Goal: Task Accomplishment & Management: Complete application form

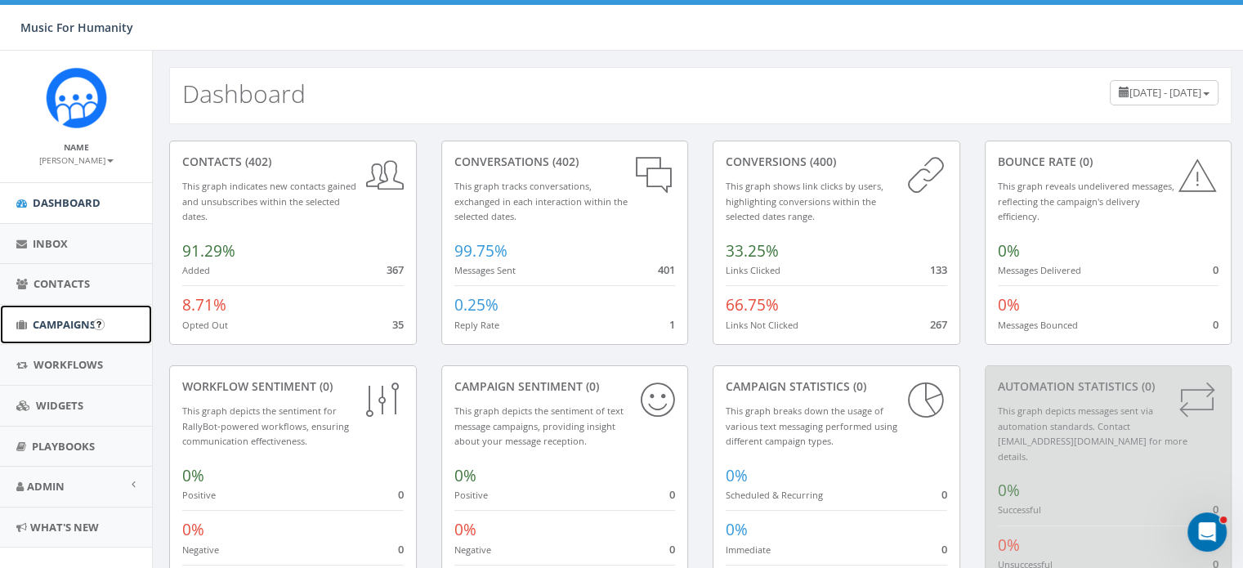
click at [77, 324] on span "Campaigns" at bounding box center [64, 324] width 63 height 15
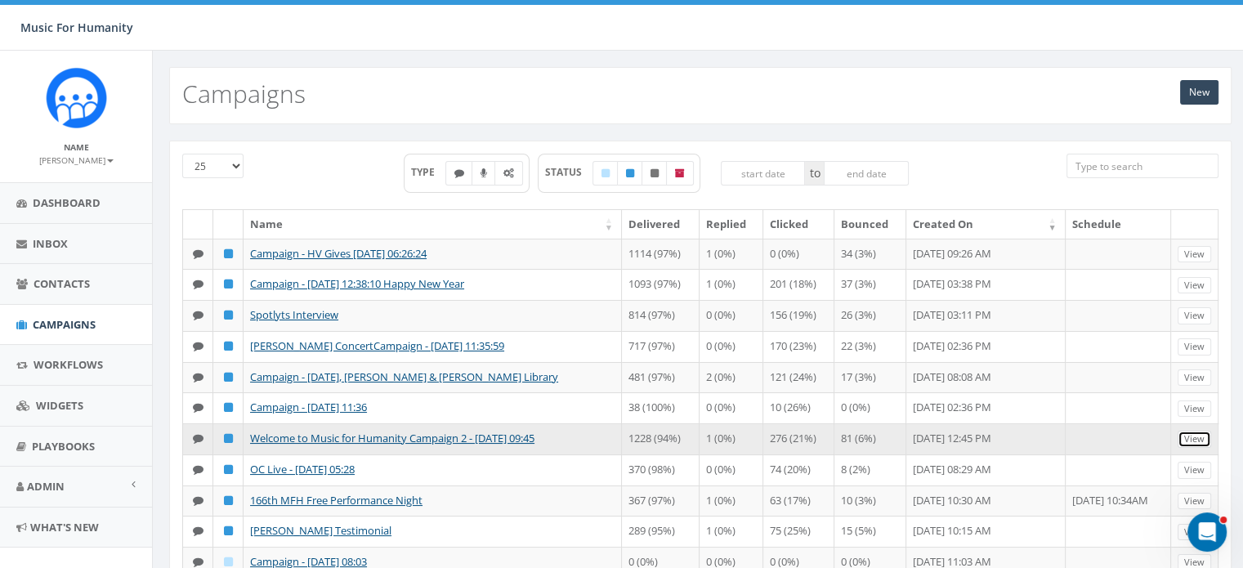
click at [1190, 448] on link "View" at bounding box center [1195, 439] width 34 height 17
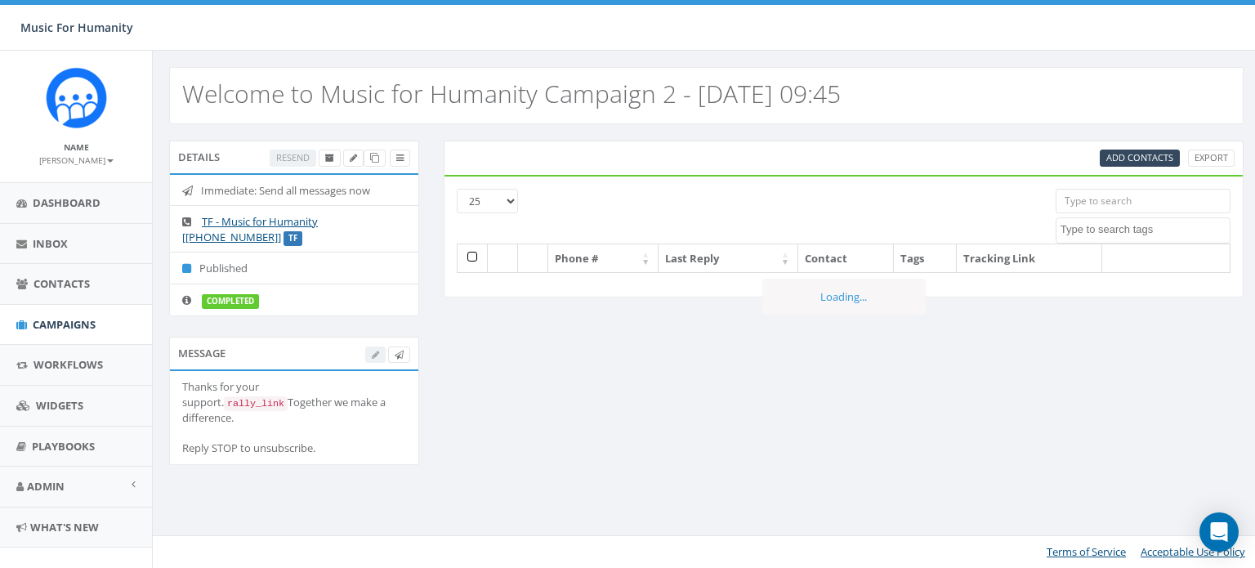
select select
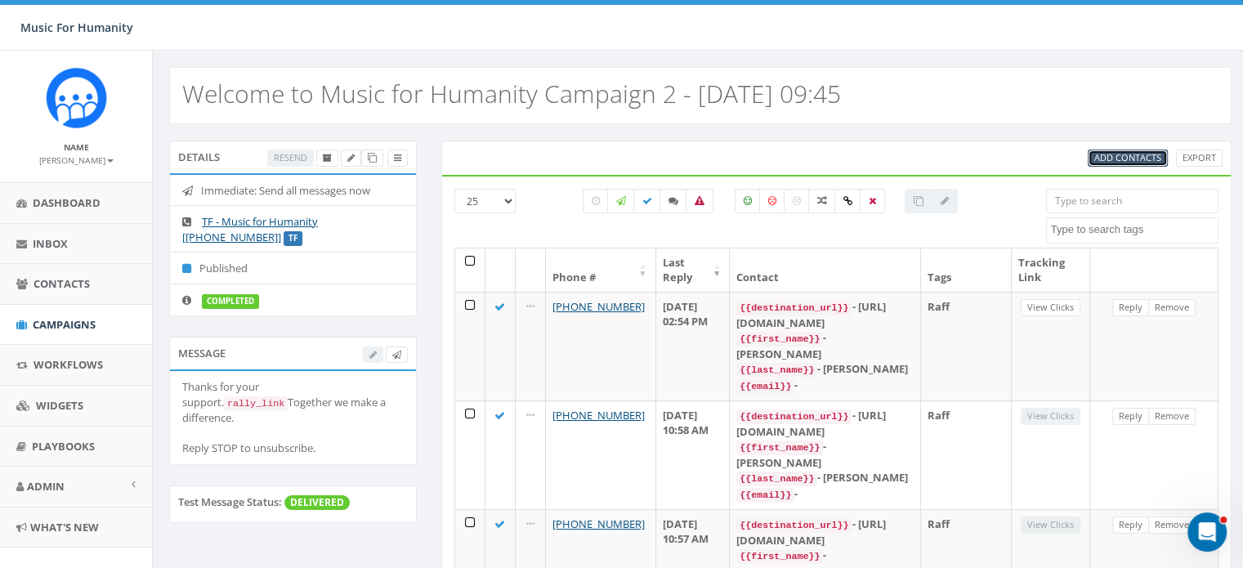
click at [1131, 157] on span "Add Contacts" at bounding box center [1127, 157] width 67 height 12
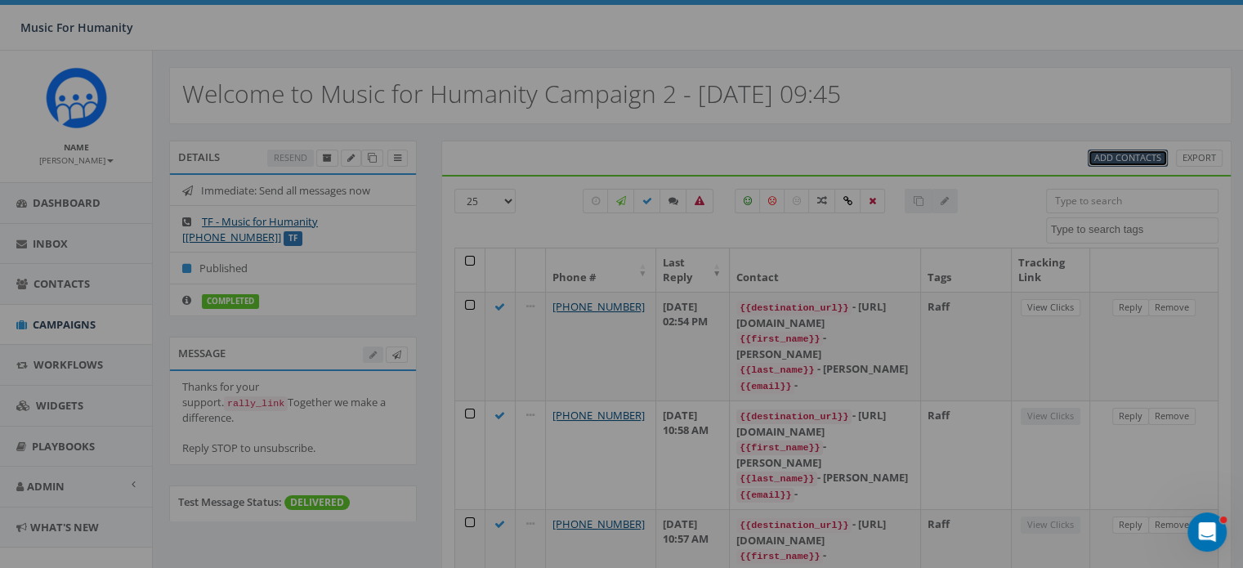
select select
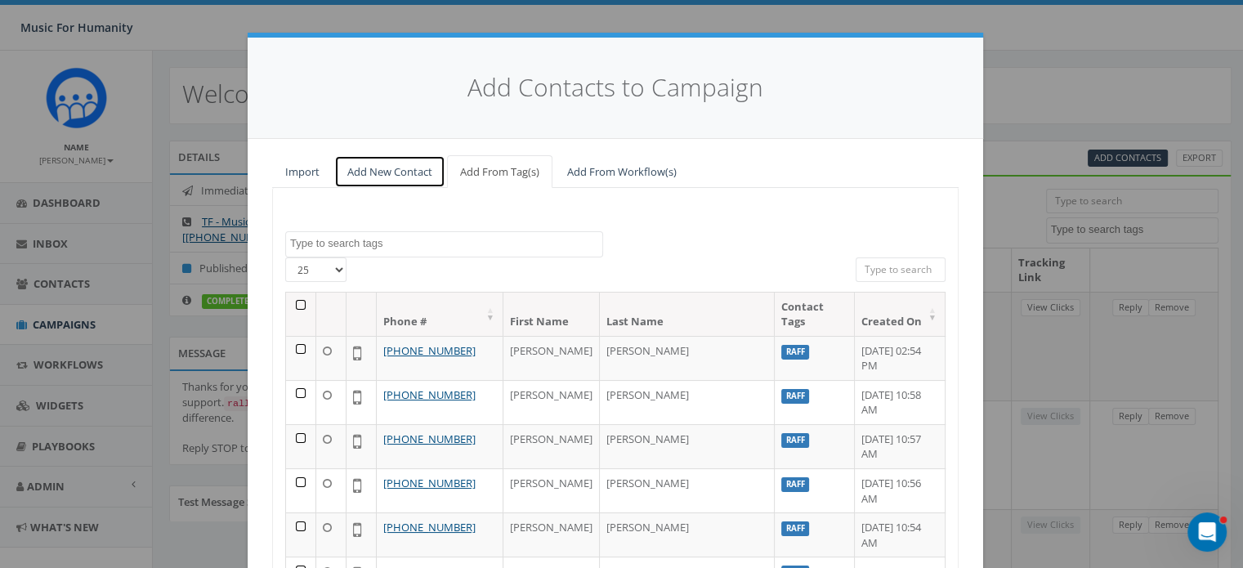
click at [373, 172] on link "Add New Contact" at bounding box center [389, 172] width 111 height 34
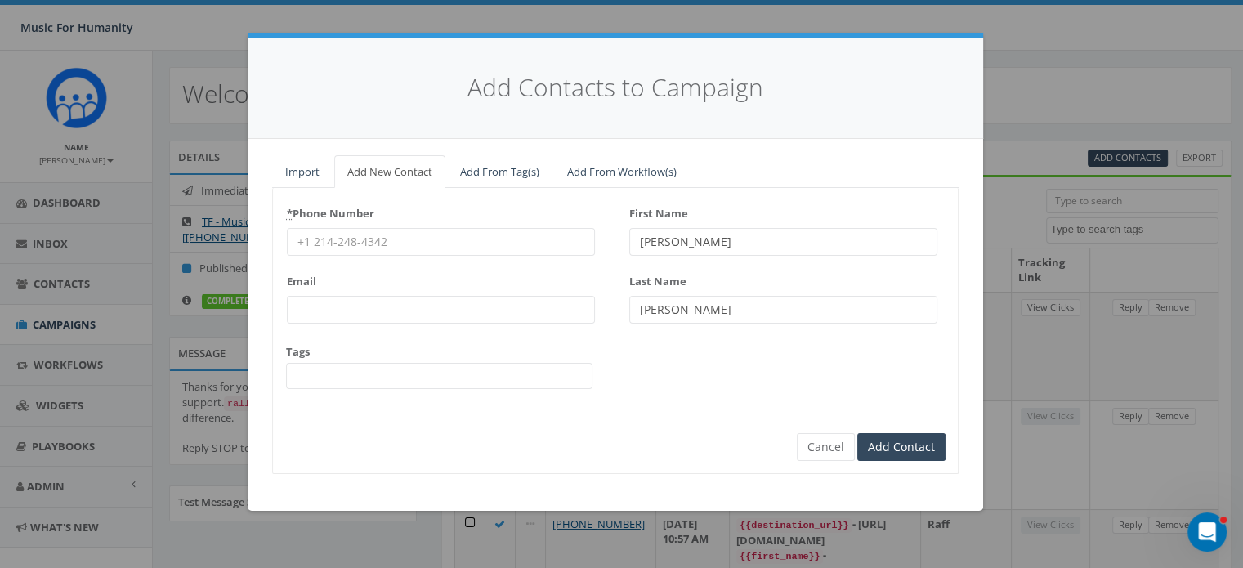
click at [329, 241] on input "* Phone Number" at bounding box center [441, 242] width 308 height 28
type input "6306326144"
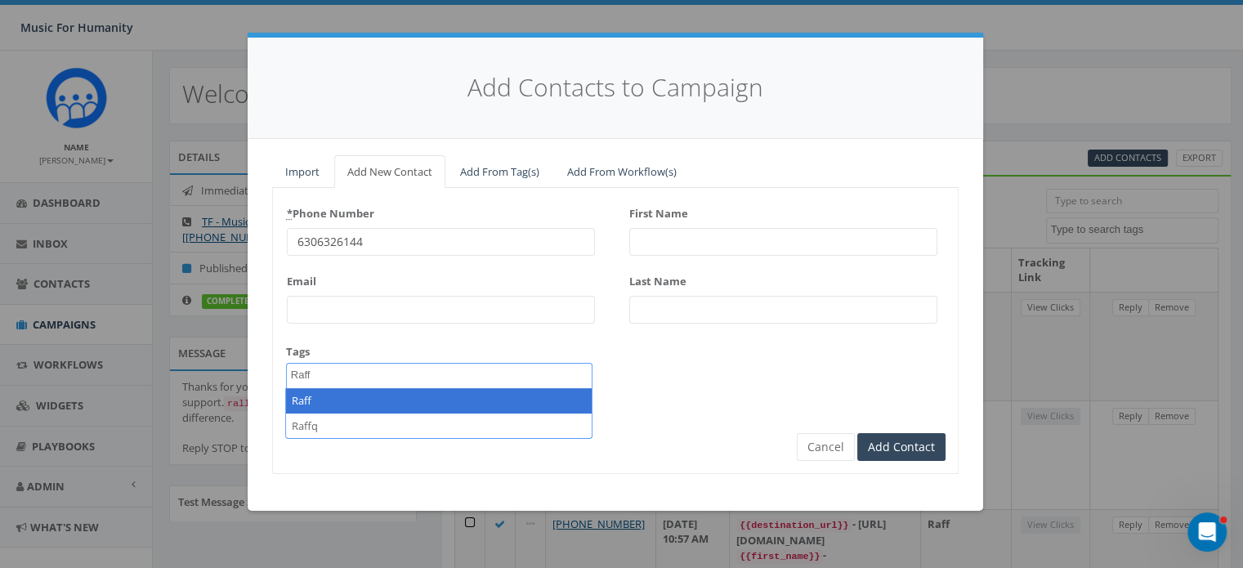
type textarea "Raff"
select select "Raff"
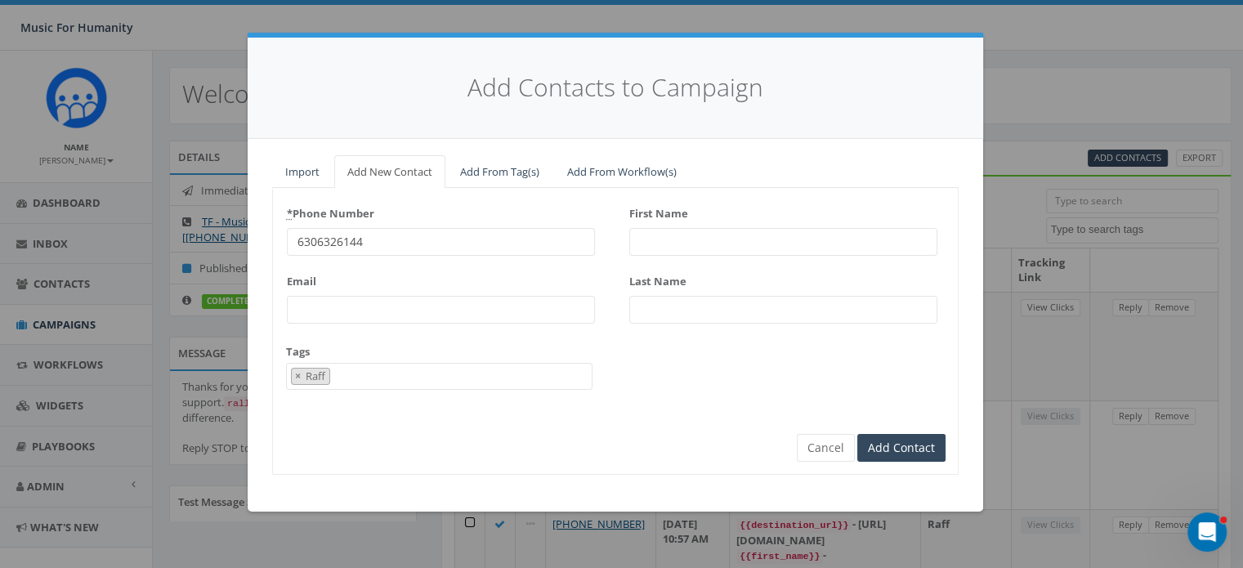
scroll to position [136, 0]
type input "[PERSON_NAME]"
click at [908, 447] on input "Add Contact" at bounding box center [901, 448] width 88 height 28
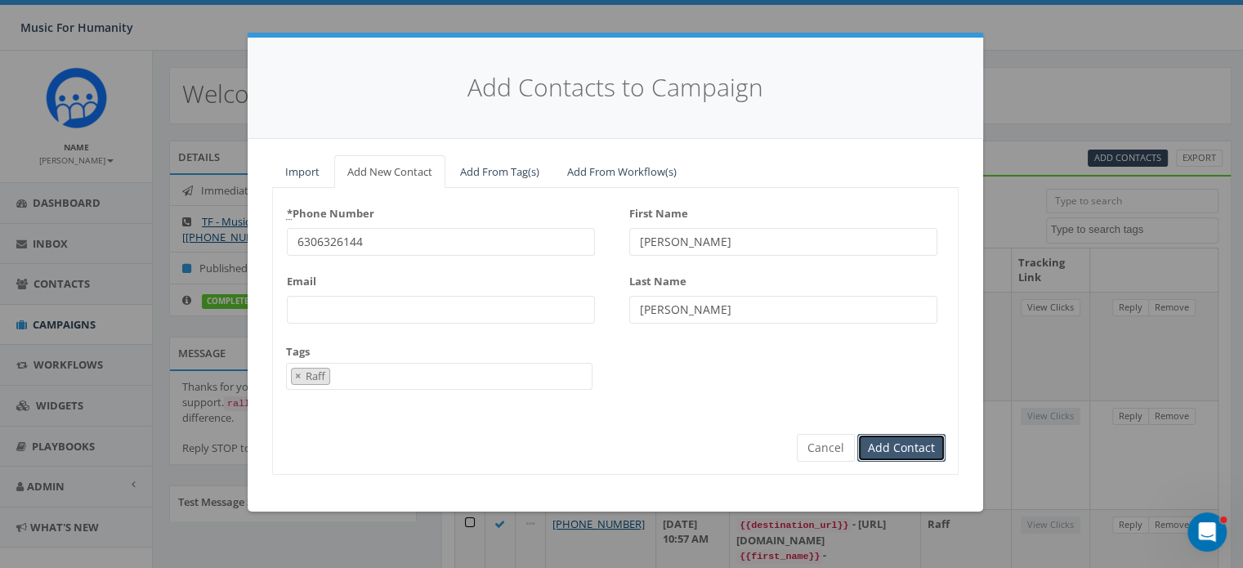
click at [885, 443] on input "Add Contact" at bounding box center [901, 448] width 88 height 28
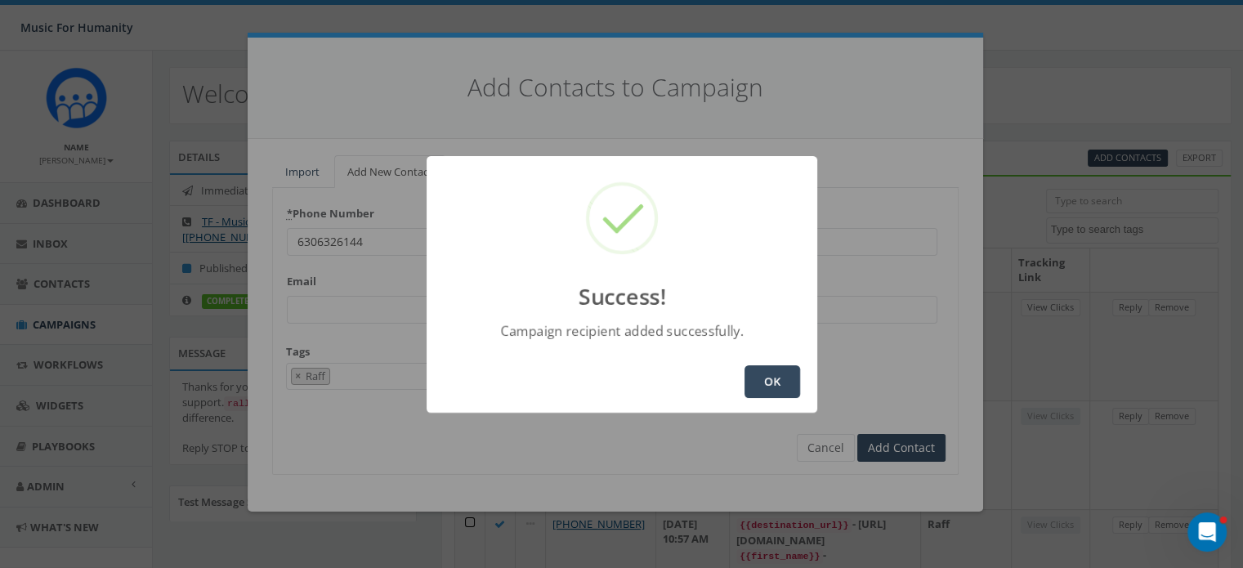
click at [771, 377] on button "OK" at bounding box center [772, 381] width 56 height 33
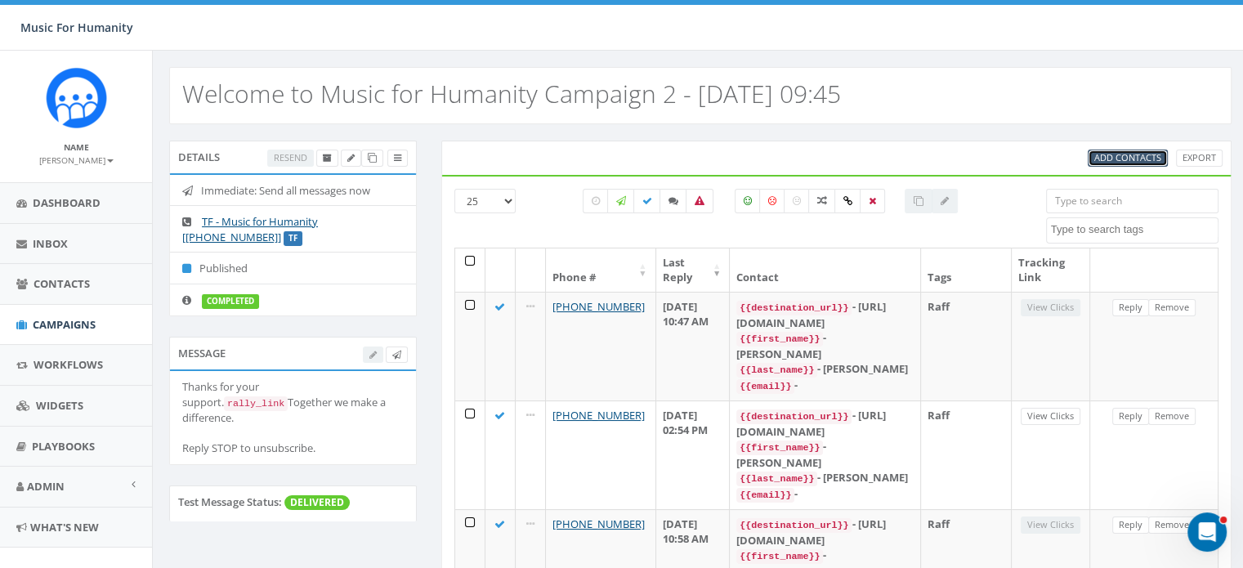
click at [1124, 158] on span "Add Contacts" at bounding box center [1127, 157] width 67 height 12
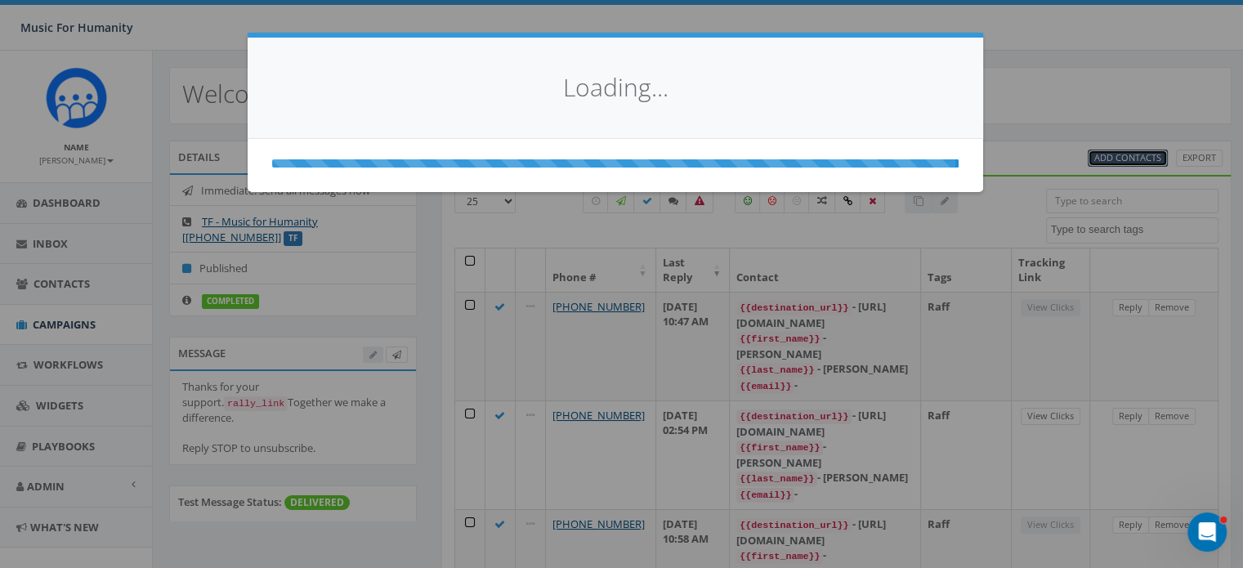
select select
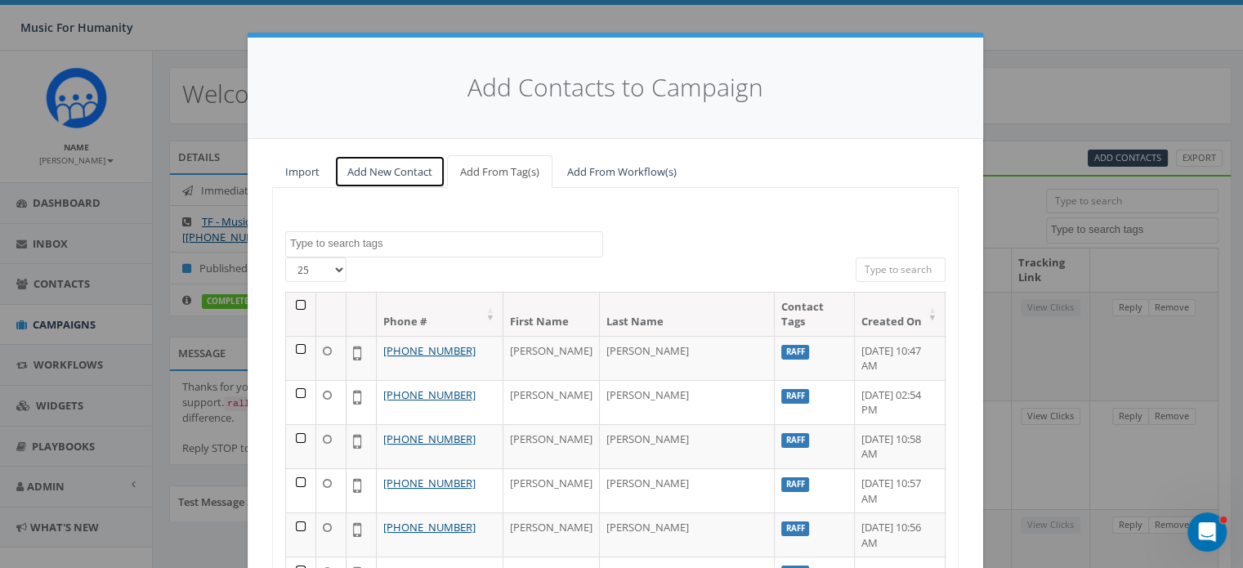
click at [379, 168] on link "Add New Contact" at bounding box center [389, 172] width 111 height 34
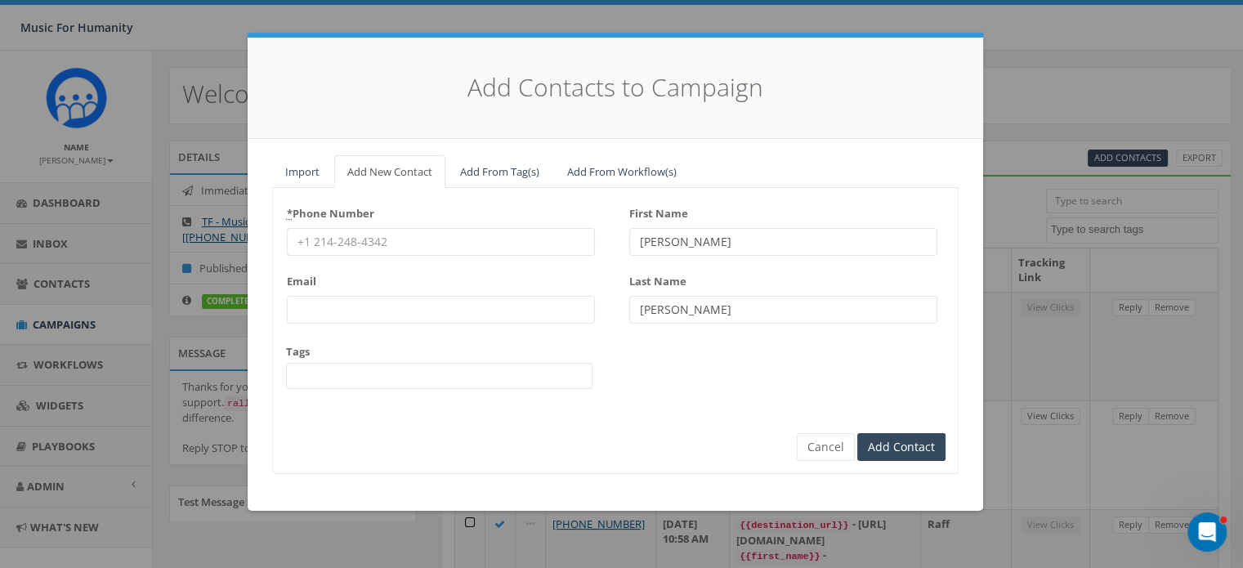
click at [329, 236] on input "* Phone Number" at bounding box center [441, 242] width 308 height 28
type input "8456794516"
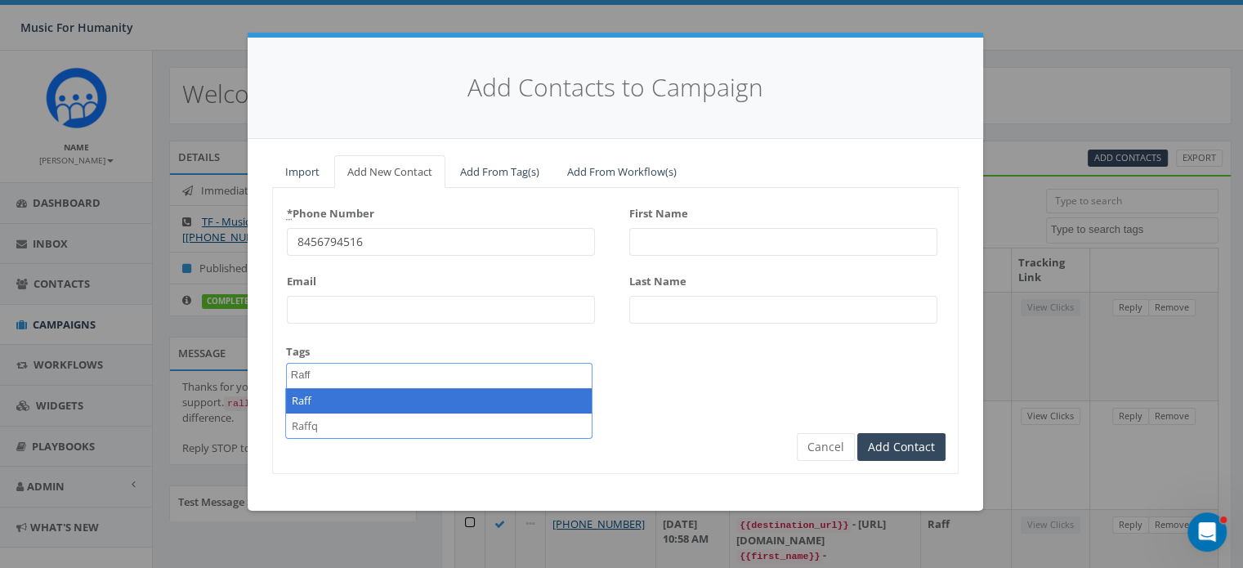
type textarea "Raff"
select select "Raff"
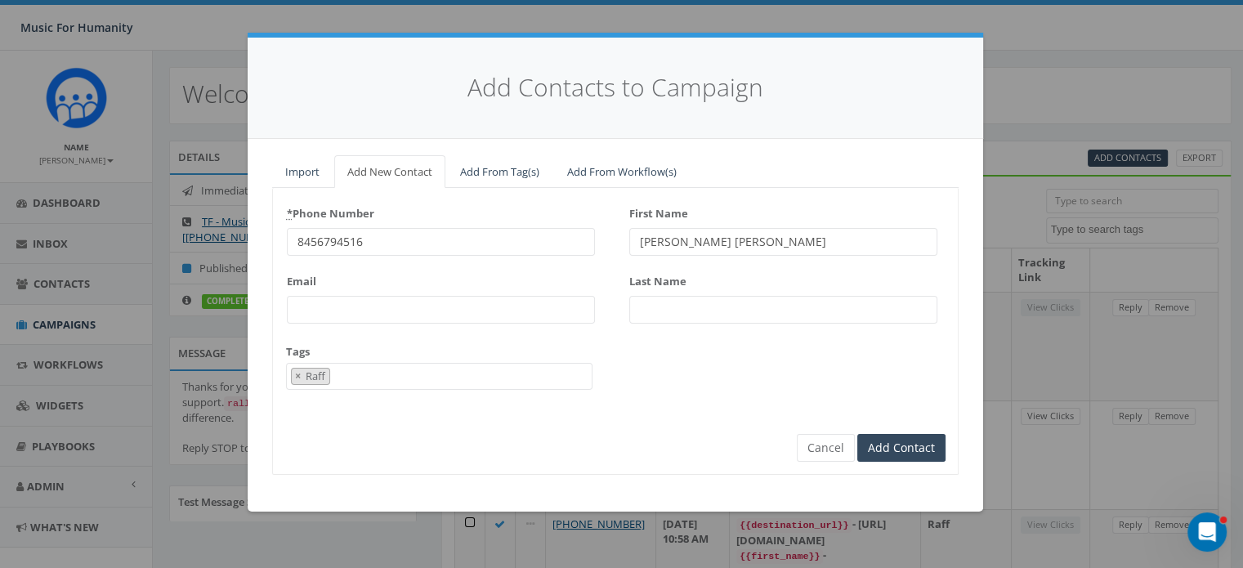
type input "Mary Anna"
type input "Cox"
click at [857, 434] on input "Add Contact" at bounding box center [901, 448] width 88 height 28
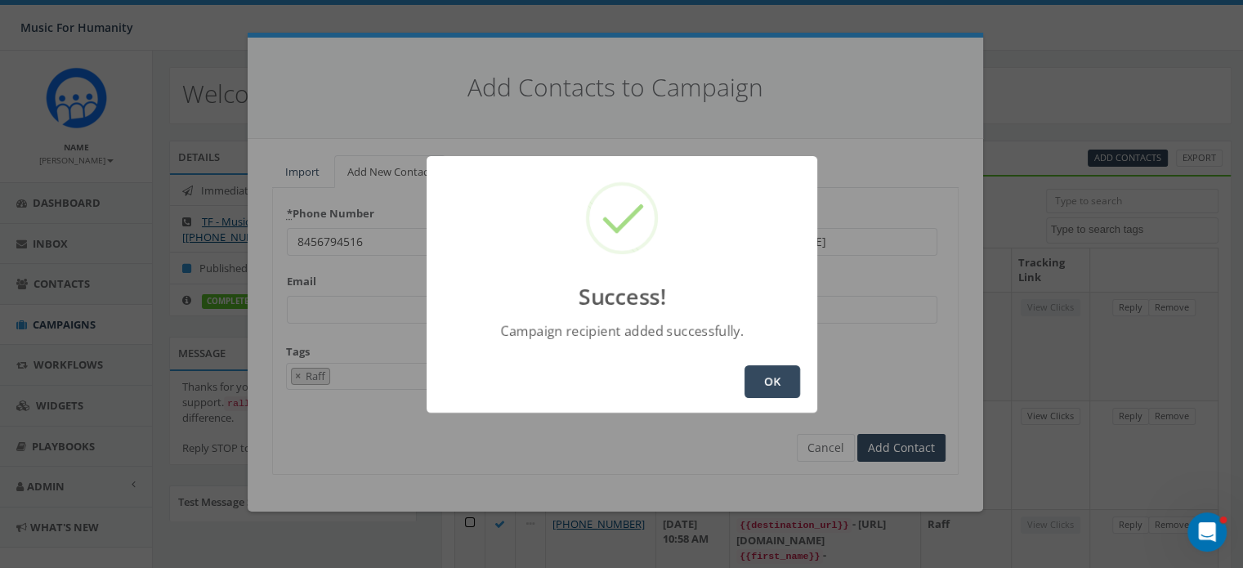
click at [758, 373] on button "OK" at bounding box center [772, 381] width 56 height 33
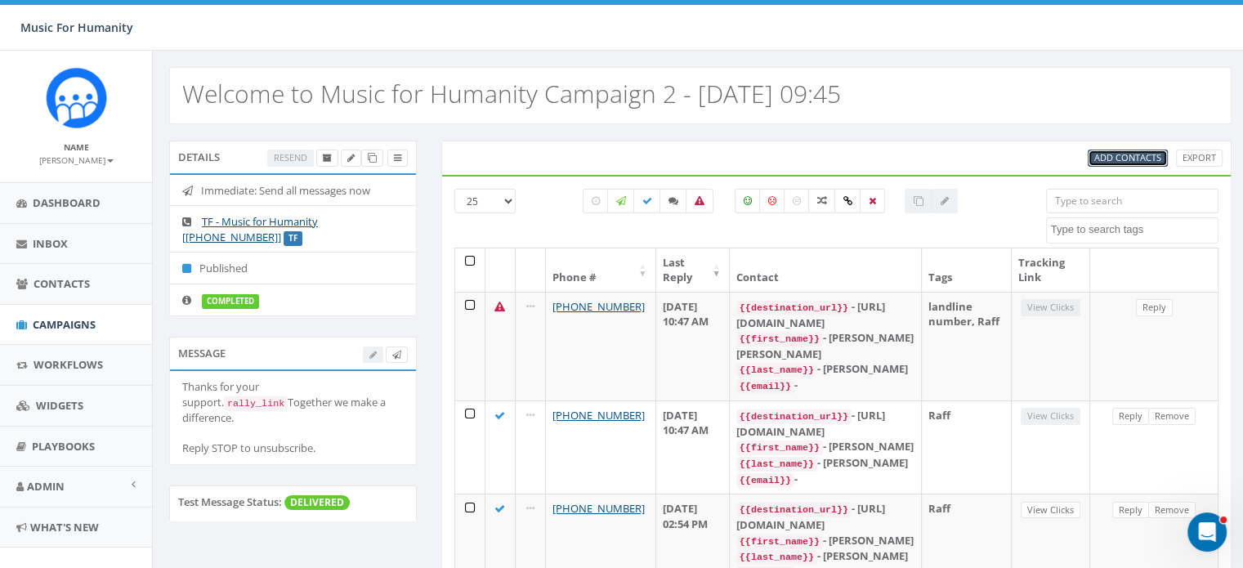
click at [1124, 153] on span "Add Contacts" at bounding box center [1127, 157] width 67 height 12
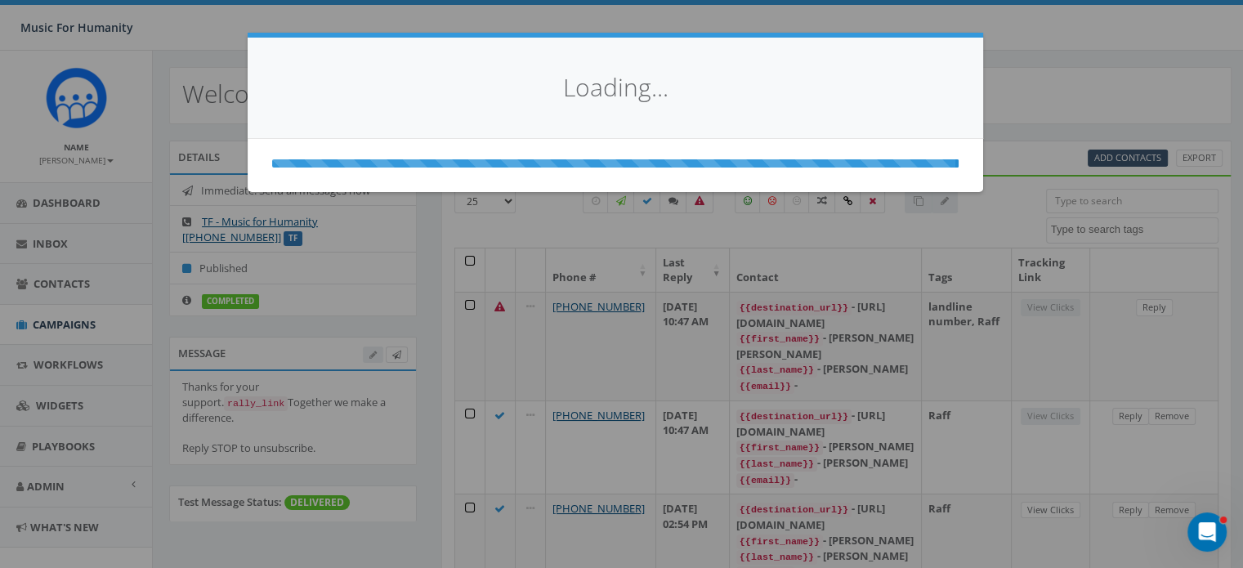
select select
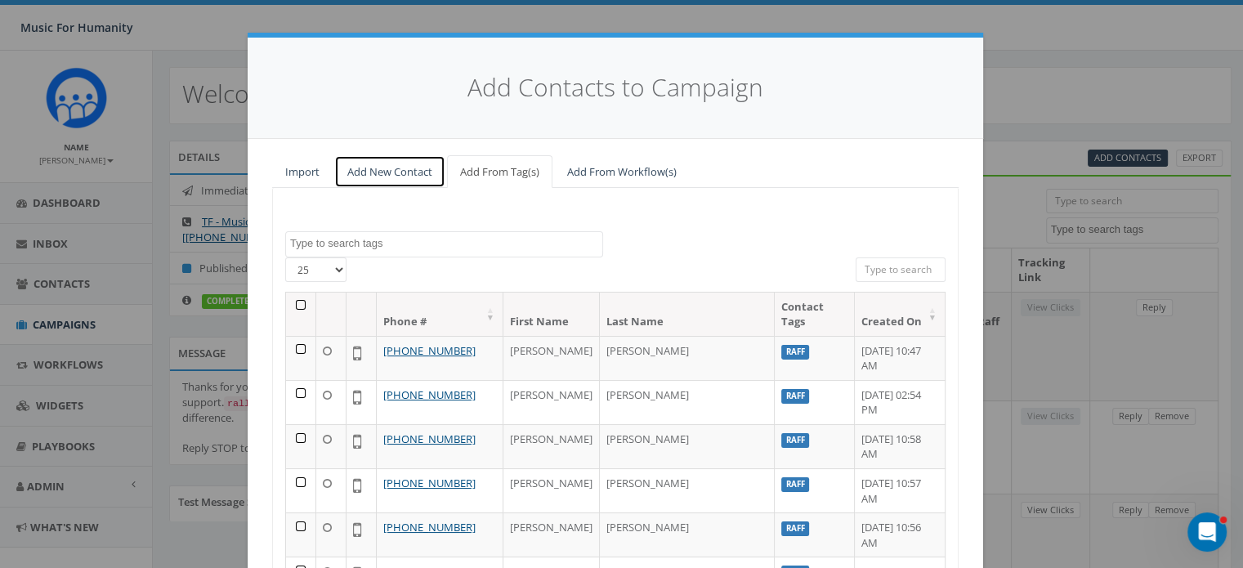
click at [373, 168] on link "Add New Contact" at bounding box center [389, 172] width 111 height 34
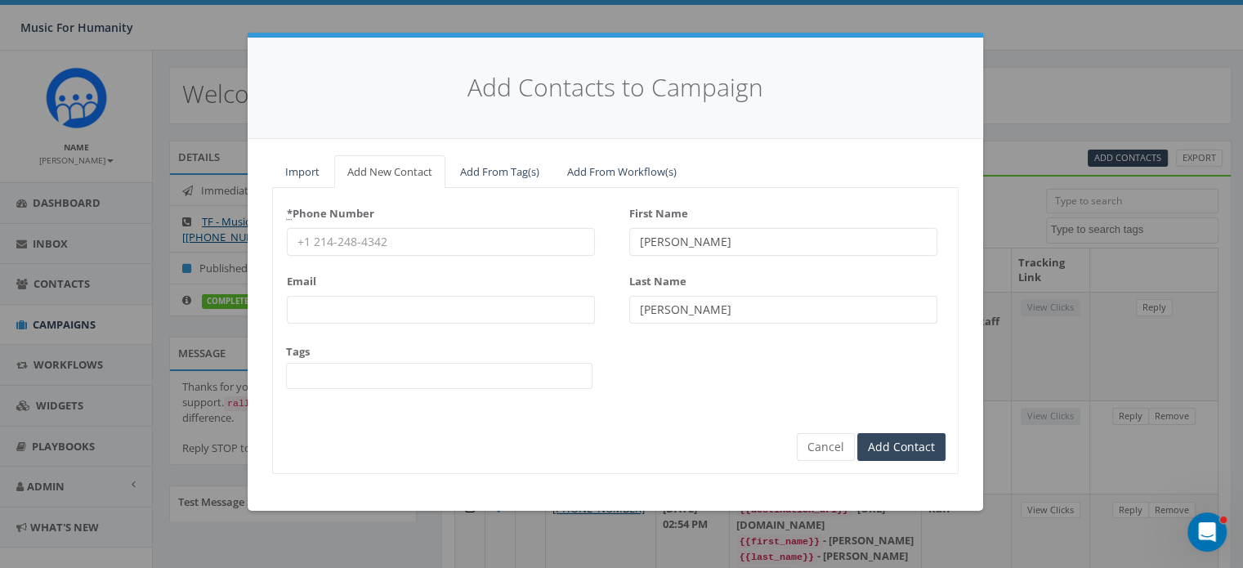
click at [325, 303] on input "Email" at bounding box center [441, 310] width 308 height 28
click at [335, 235] on input "* Phone Number" at bounding box center [441, 242] width 308 height 28
type input "8453998258"
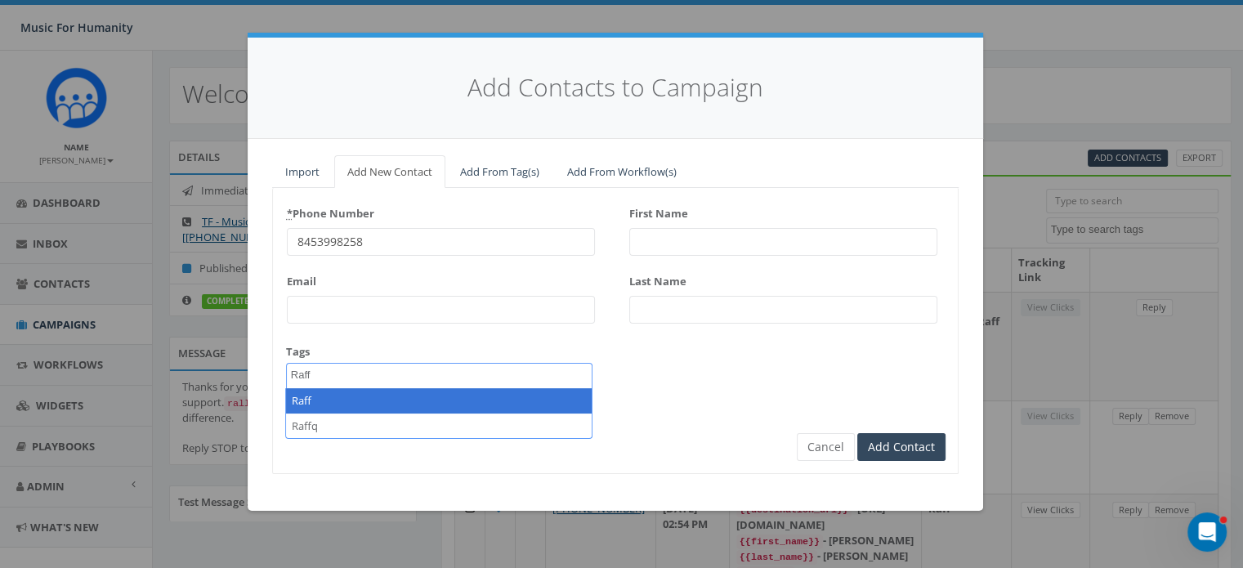
type textarea "Raff"
select select "Raff"
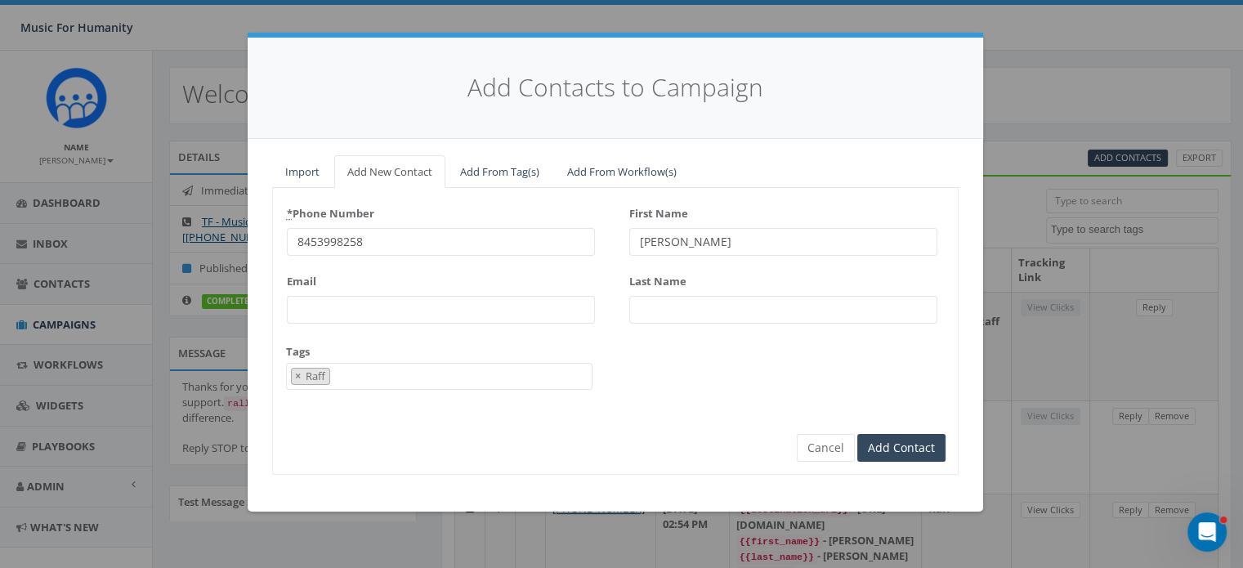
type input "[PERSON_NAME]"
click at [857, 434] on input "Add Contact" at bounding box center [901, 448] width 88 height 28
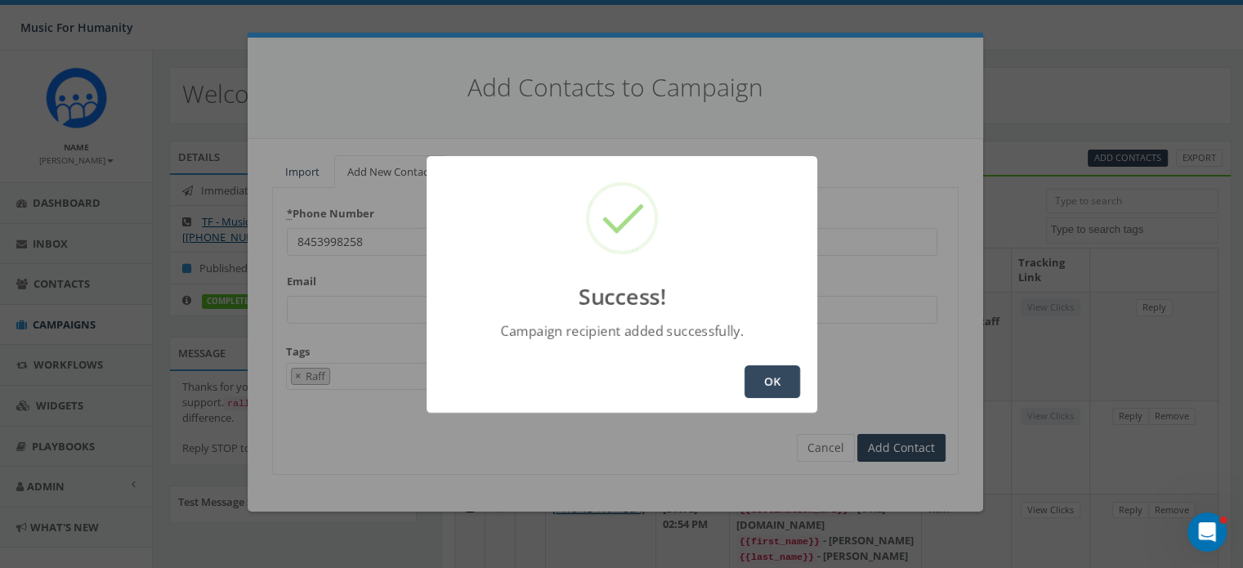
click at [774, 378] on button "OK" at bounding box center [772, 381] width 56 height 33
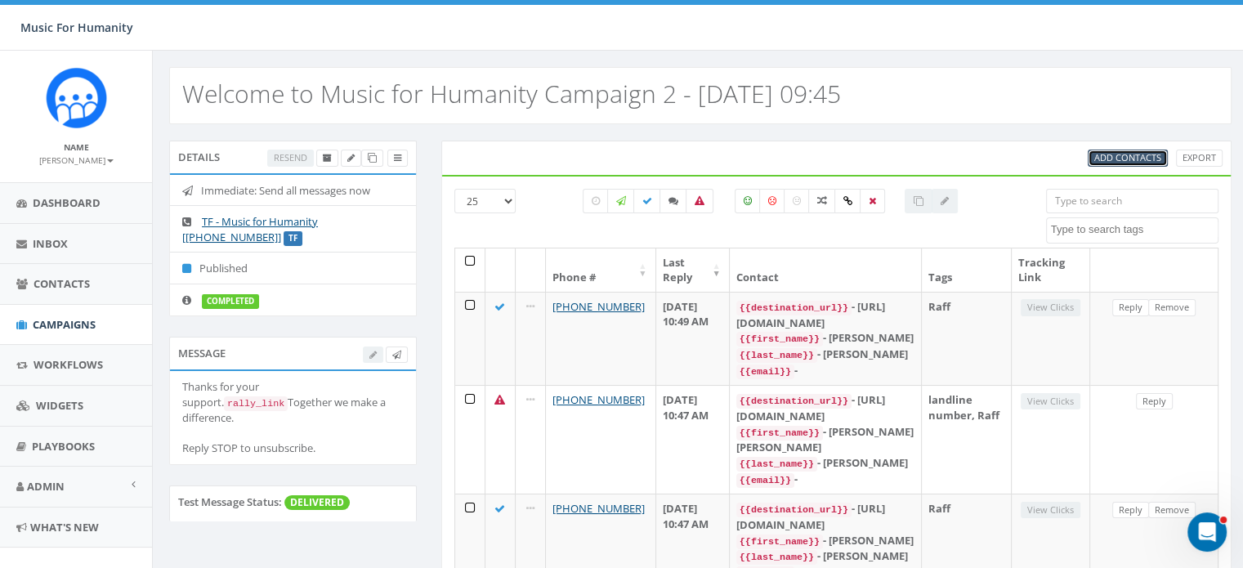
click at [1133, 158] on span "Add Contacts" at bounding box center [1127, 157] width 67 height 12
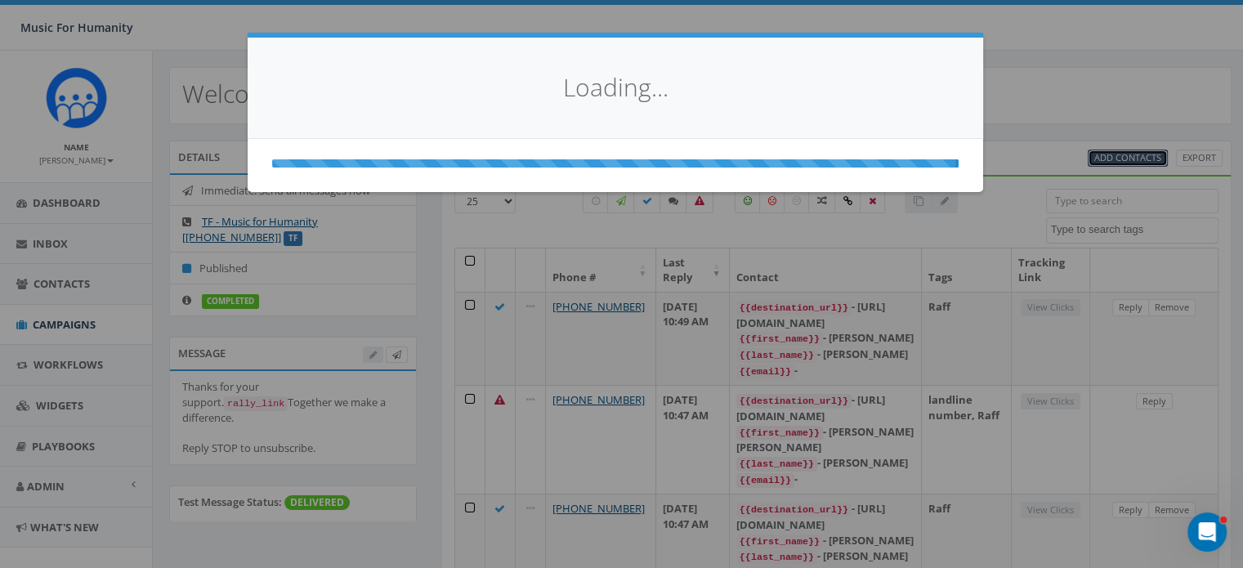
select select
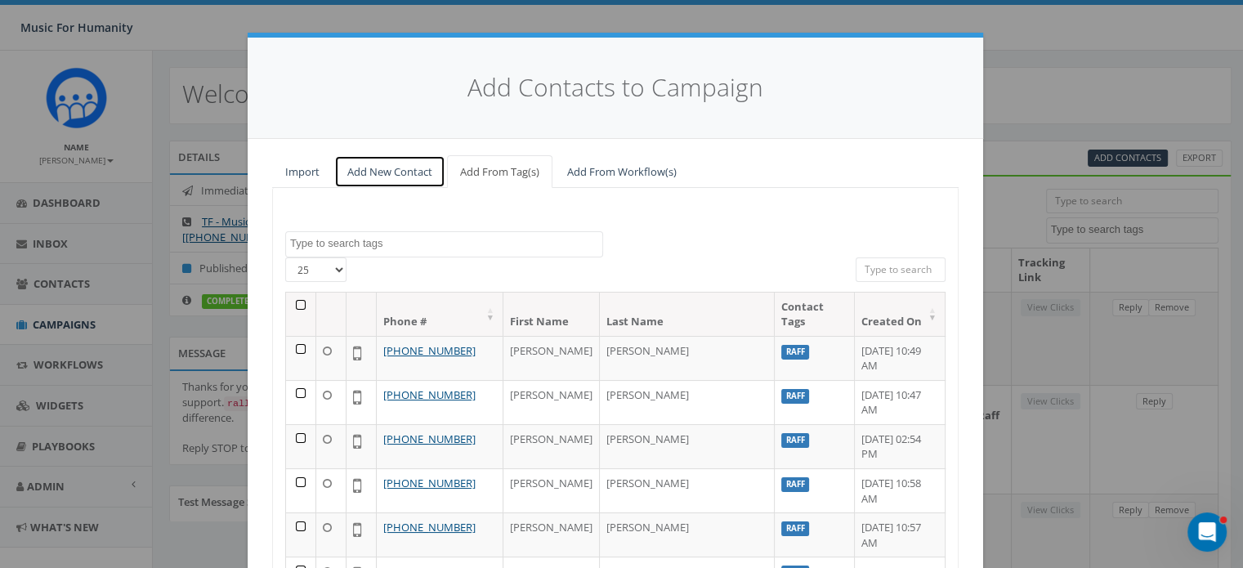
click at [376, 171] on link "Add New Contact" at bounding box center [389, 172] width 111 height 34
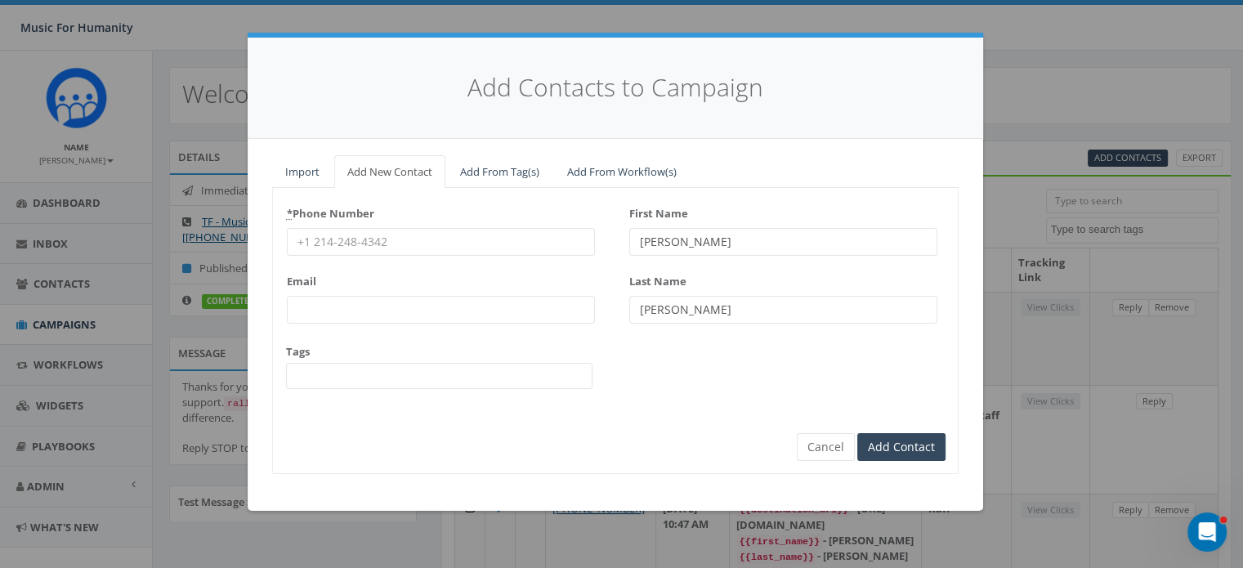
click at [329, 242] on input "* Phone Number" at bounding box center [441, 242] width 308 height 28
type input "8452484525"
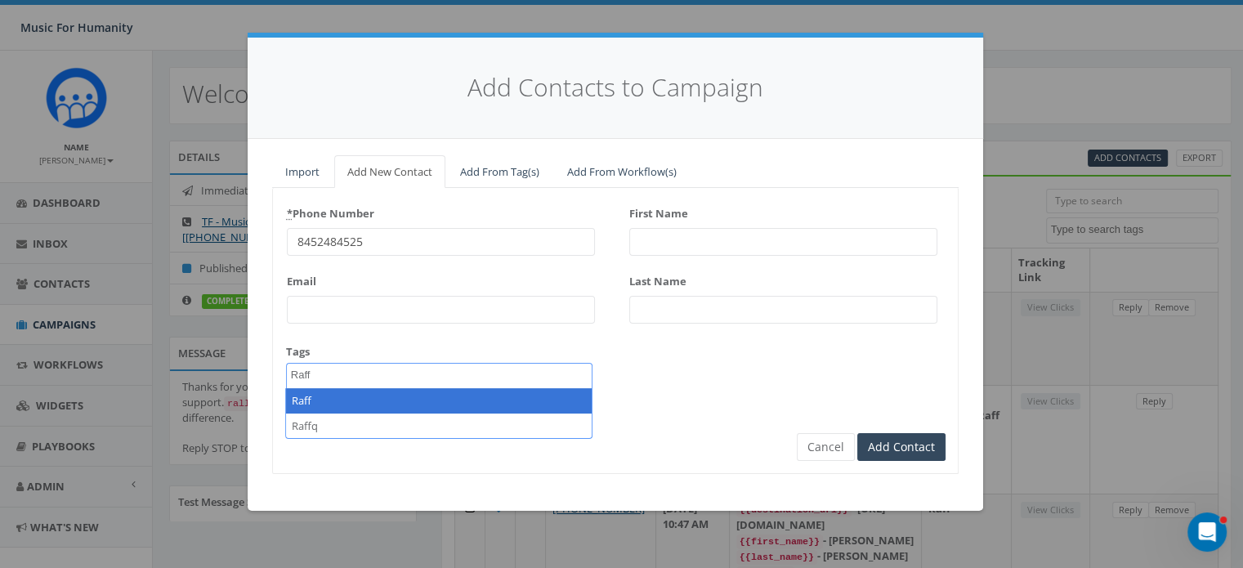
type textarea "Raff"
select select "Raff"
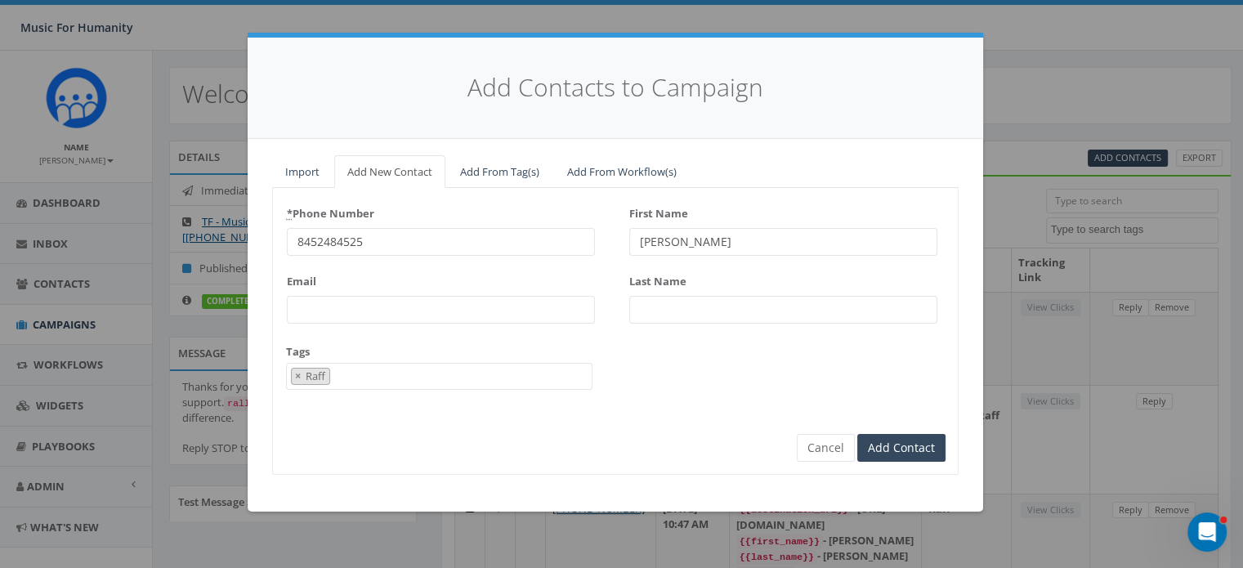
type input "[PERSON_NAME]"
click at [857, 434] on input "Add Contact" at bounding box center [901, 448] width 88 height 28
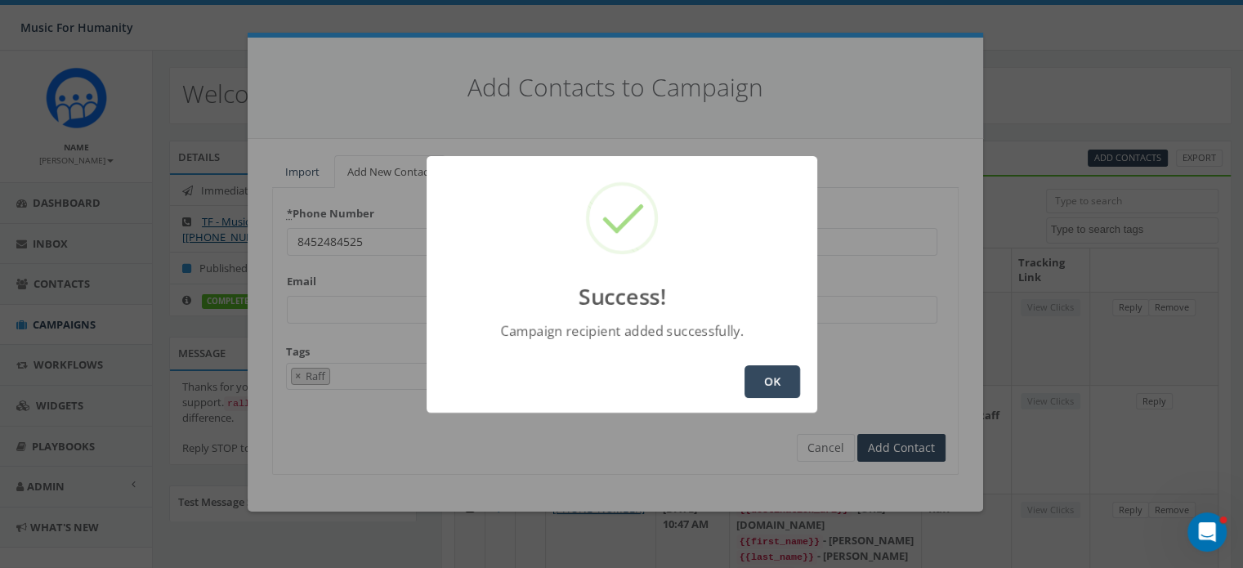
click at [764, 377] on button "OK" at bounding box center [772, 381] width 56 height 33
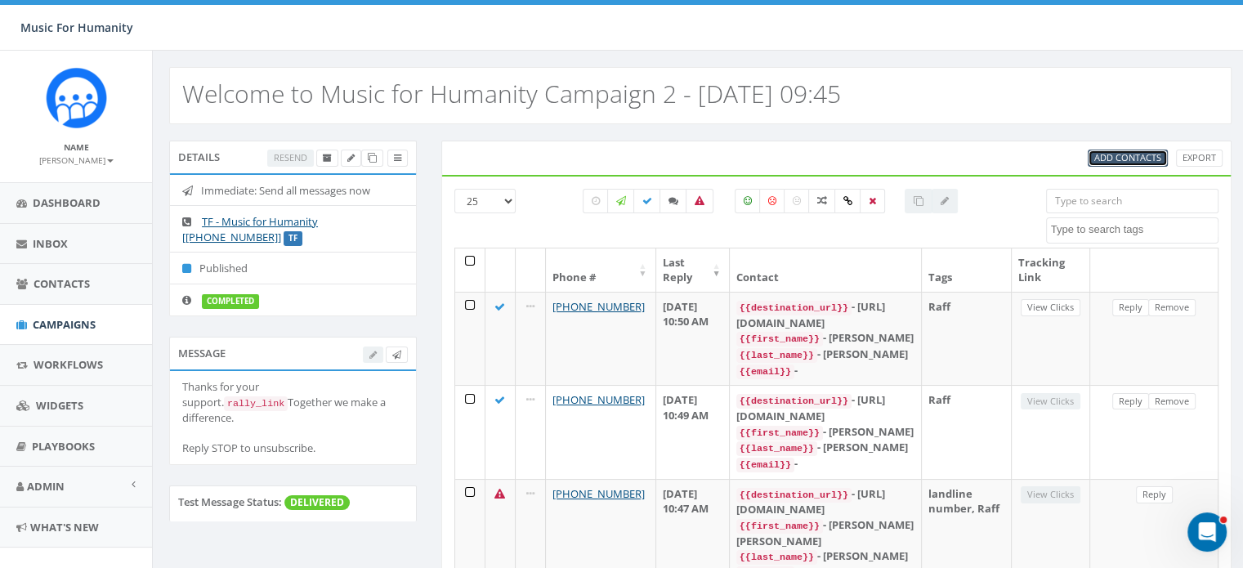
click at [1118, 152] on span "Add Contacts" at bounding box center [1127, 157] width 67 height 12
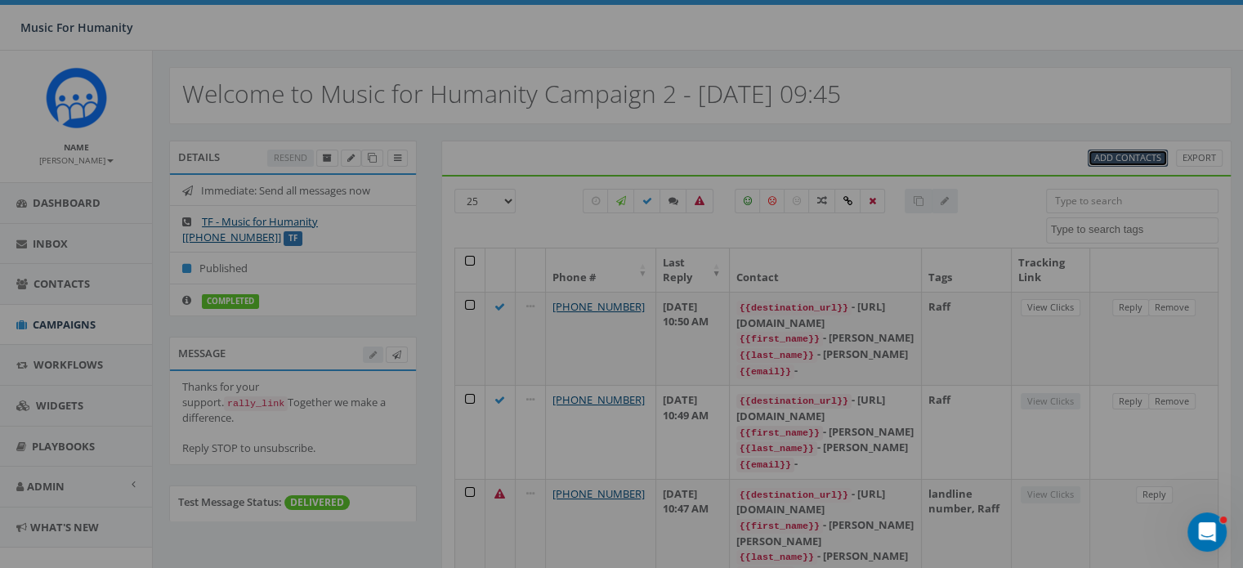
select select
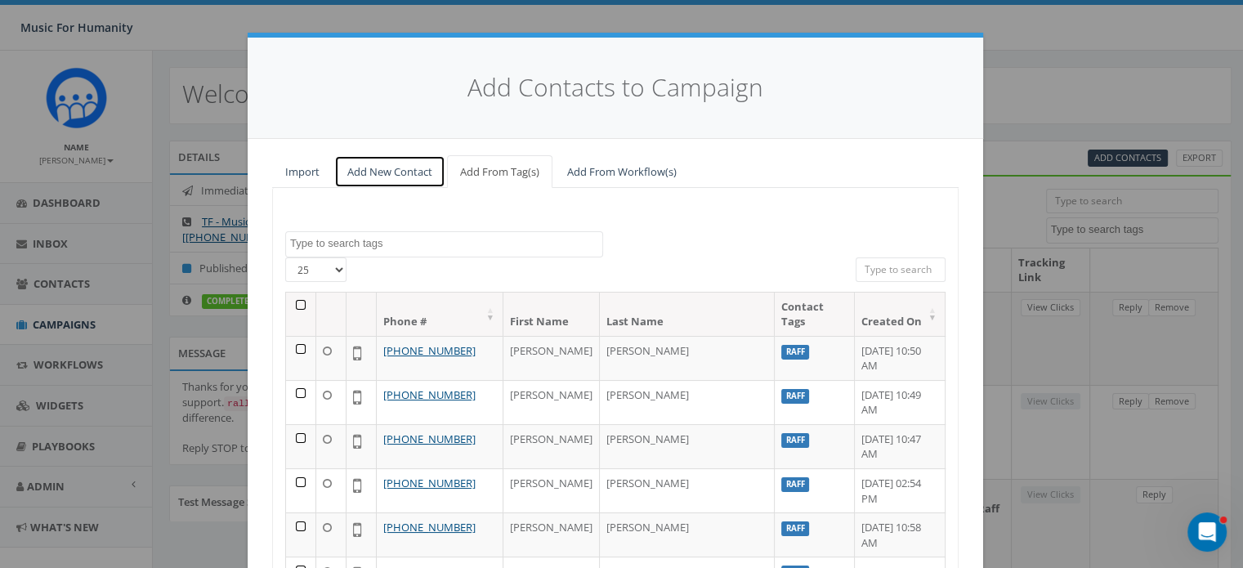
click at [389, 163] on link "Add New Contact" at bounding box center [389, 172] width 111 height 34
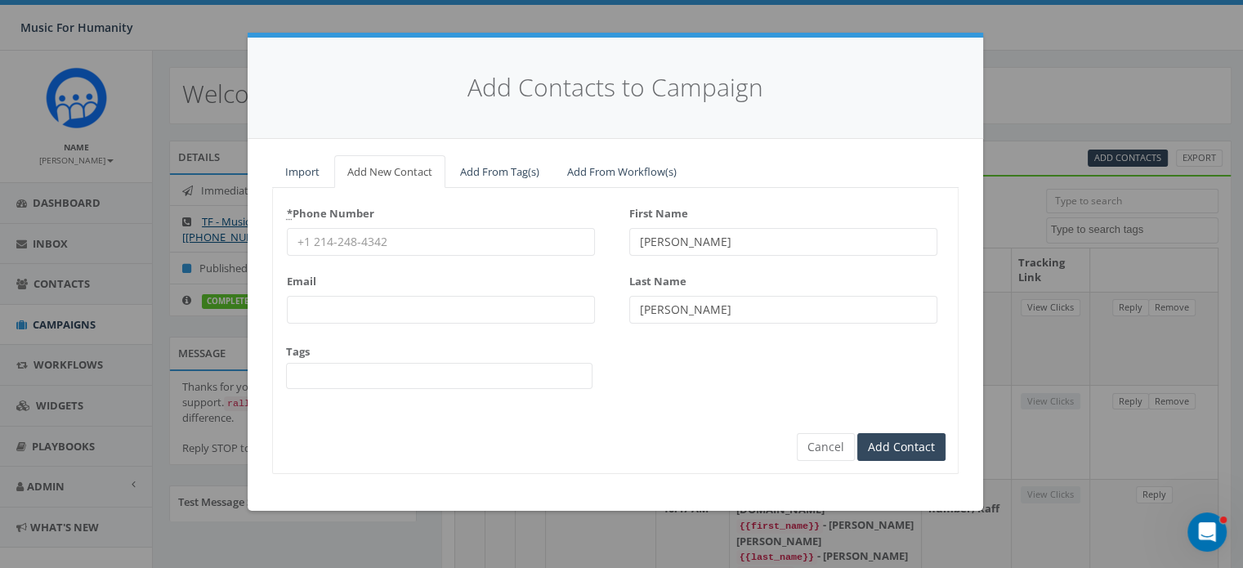
click at [311, 243] on input "* Phone Number" at bounding box center [441, 242] width 308 height 28
type input "8458539924"
type input "Rebecca"
type input "Turmo"
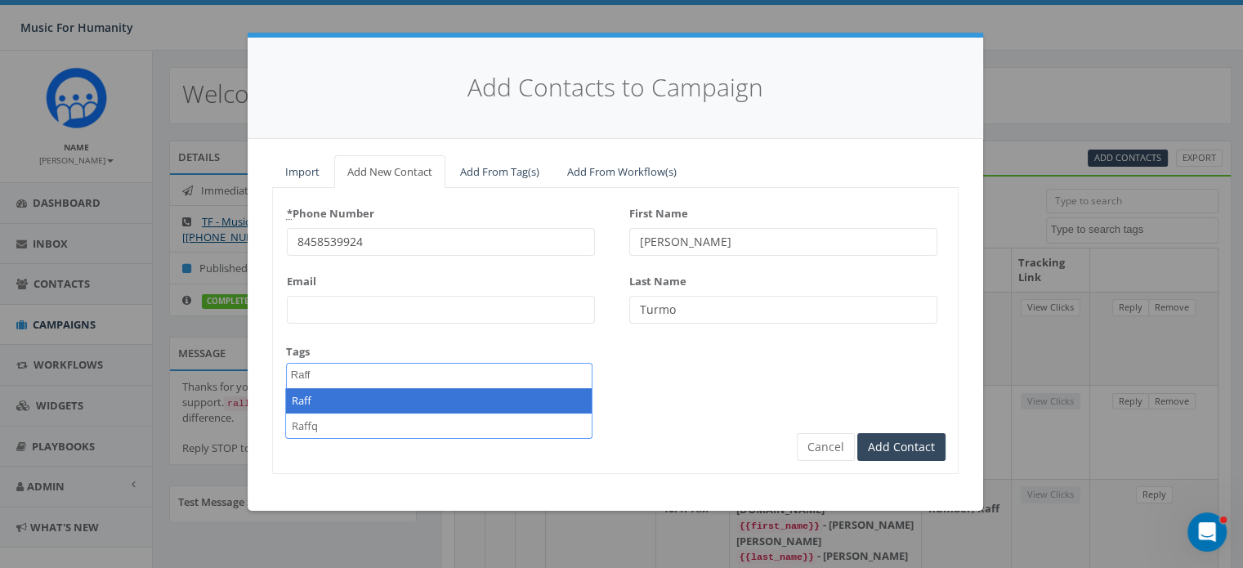
type textarea "Raff"
select select "Raff"
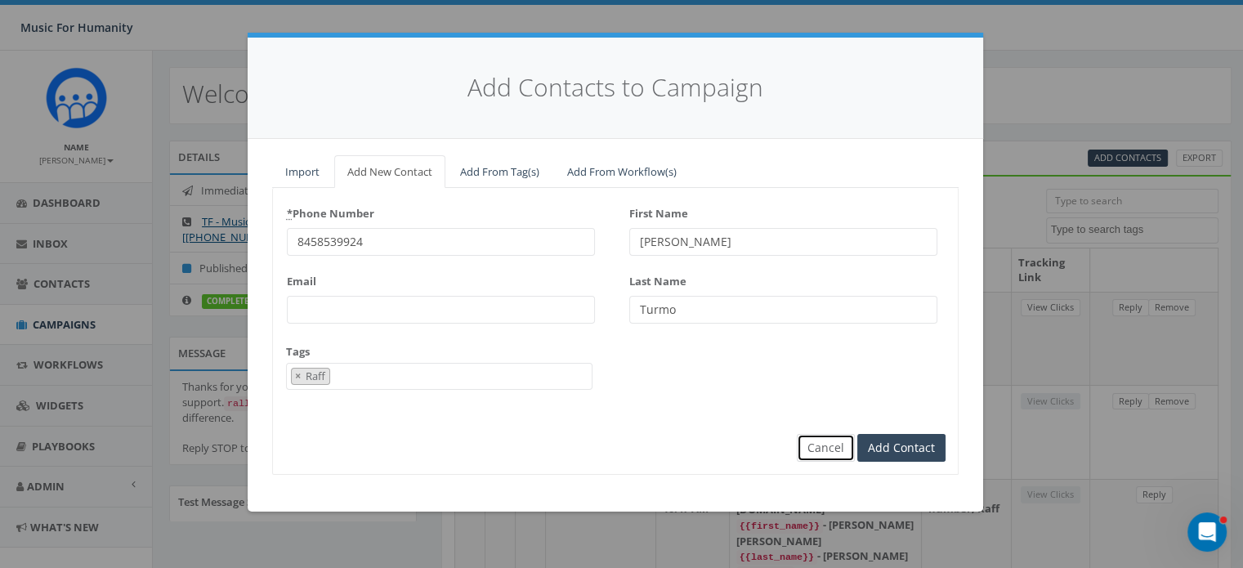
click at [825, 451] on button "Cancel" at bounding box center [826, 448] width 58 height 28
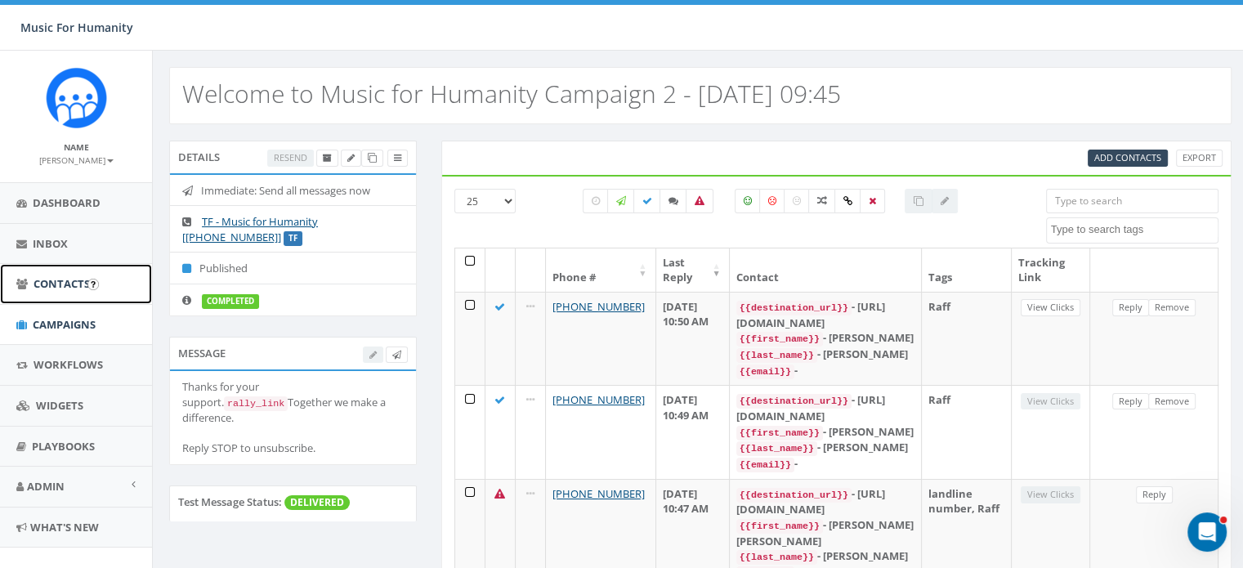
click at [66, 274] on link "Contacts" at bounding box center [76, 284] width 152 height 40
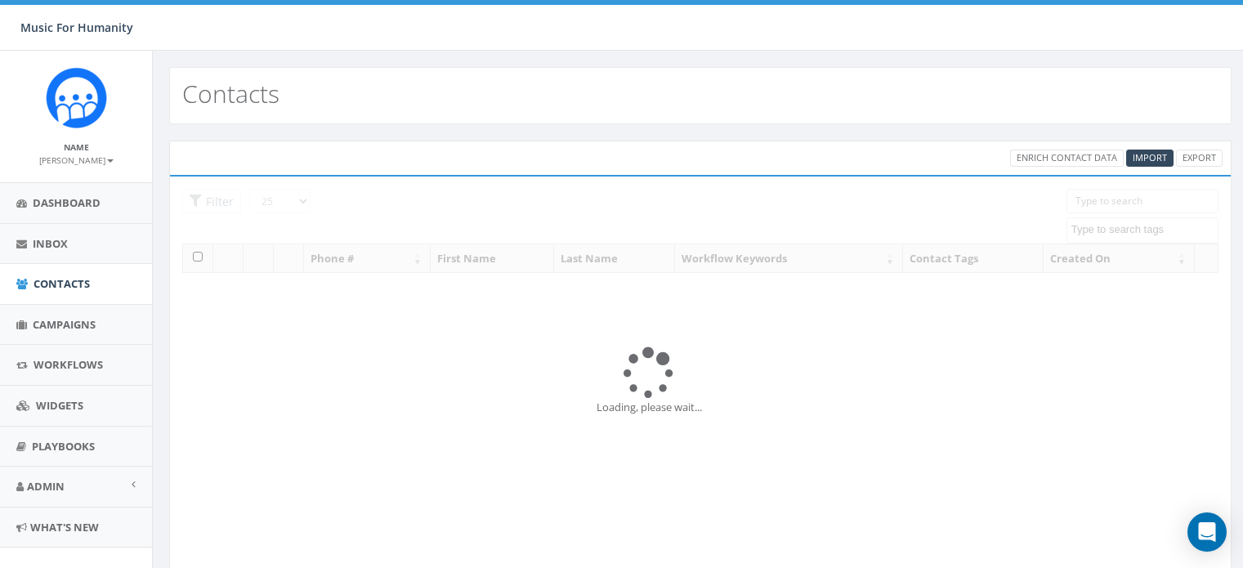
select select
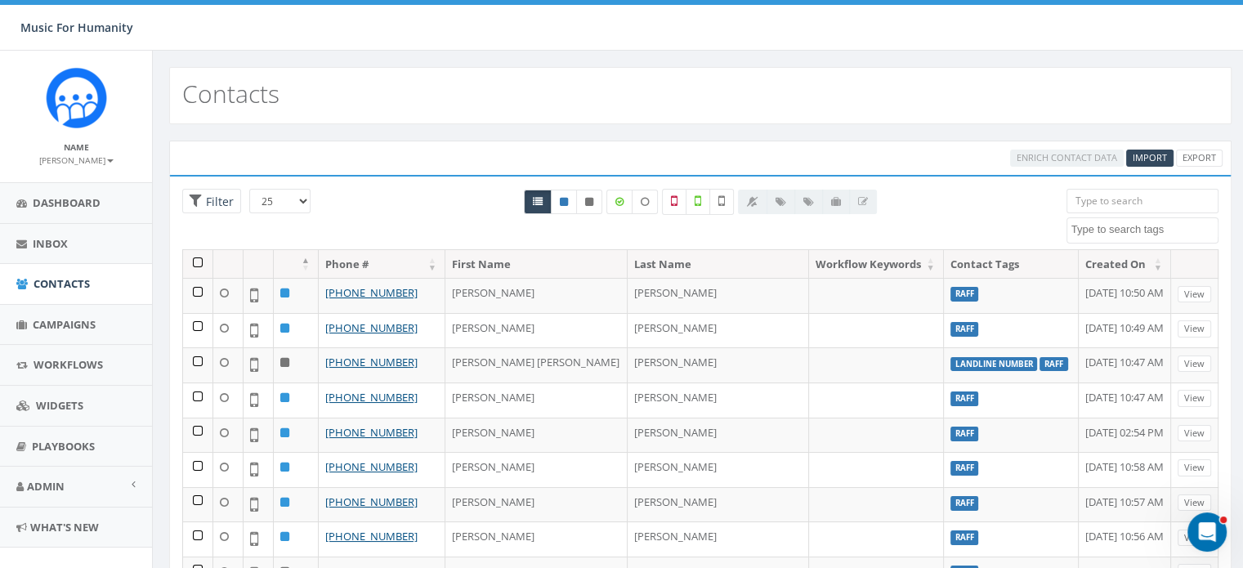
click at [1096, 194] on input "search" at bounding box center [1142, 201] width 152 height 25
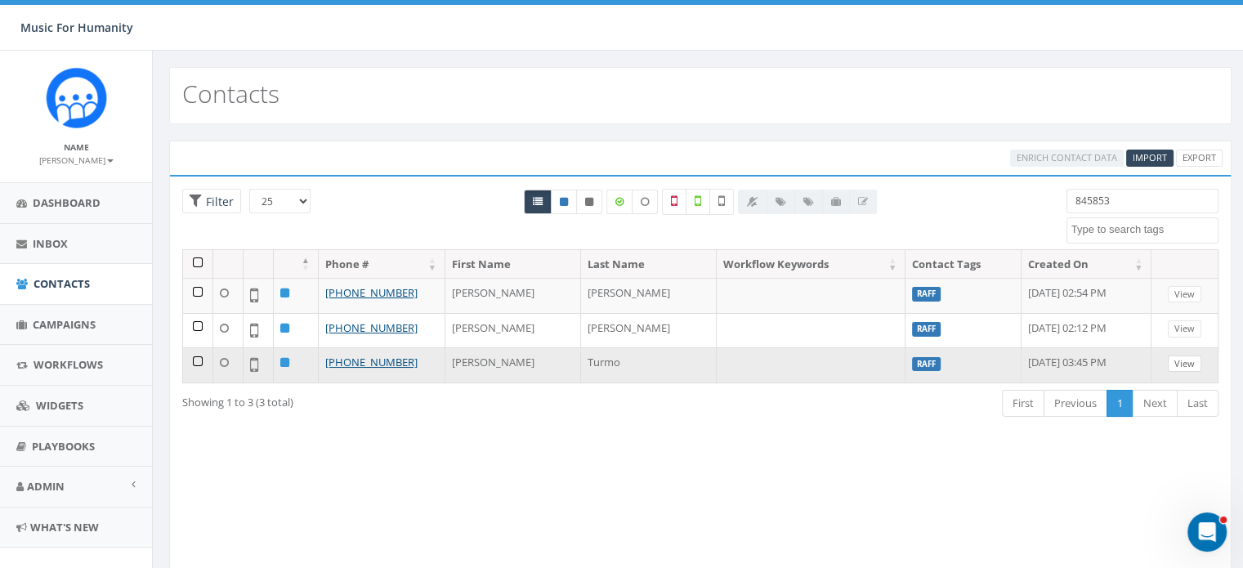
type input "845853"
click at [1190, 357] on link "View" at bounding box center [1185, 363] width 34 height 17
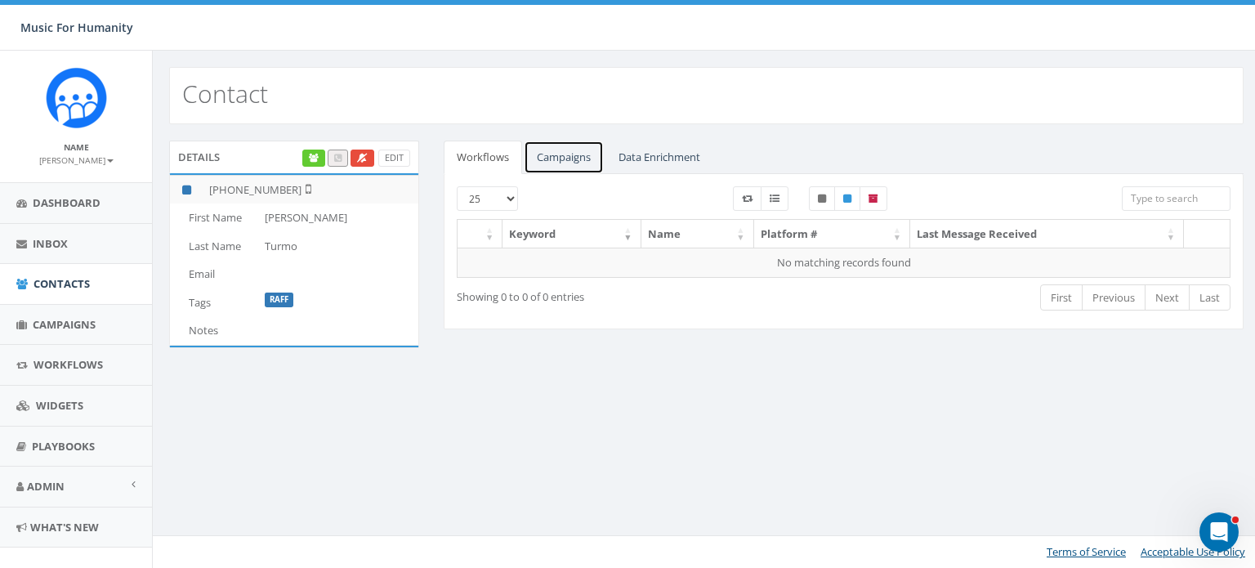
click at [556, 155] on link "Campaigns" at bounding box center [564, 158] width 80 height 34
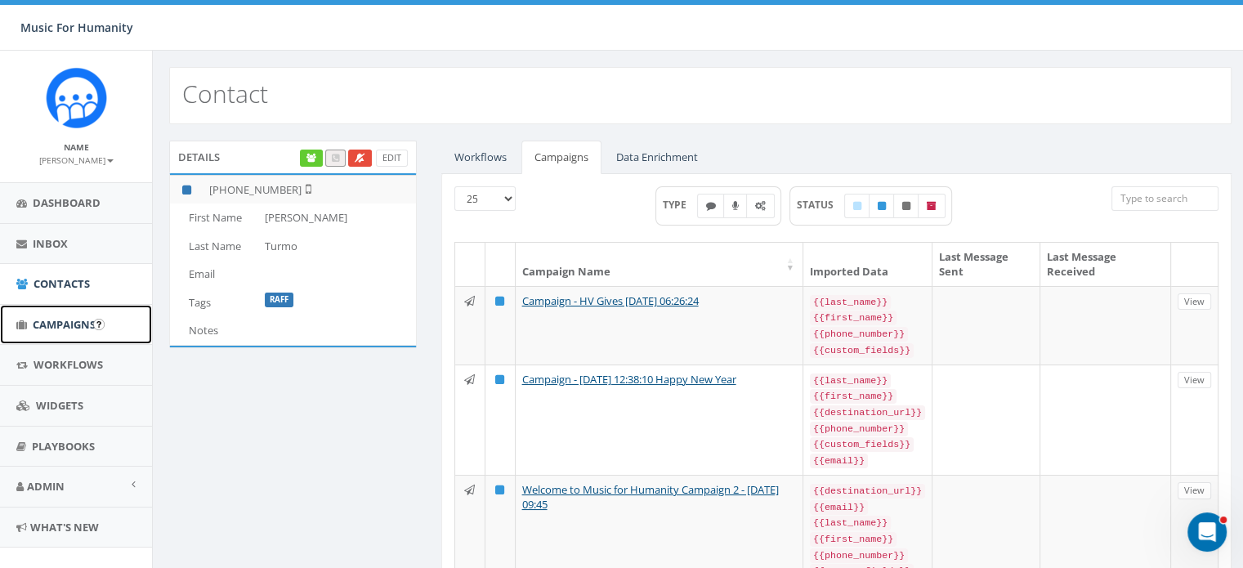
click at [73, 324] on span "Campaigns" at bounding box center [64, 324] width 63 height 15
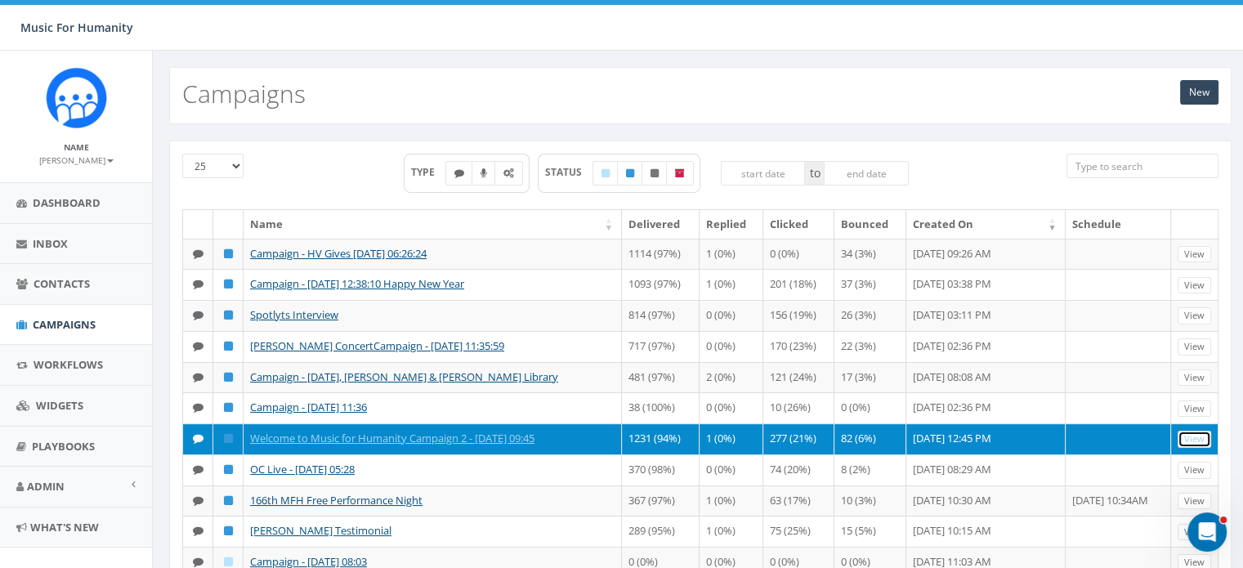
click at [1190, 448] on link "View" at bounding box center [1195, 439] width 34 height 17
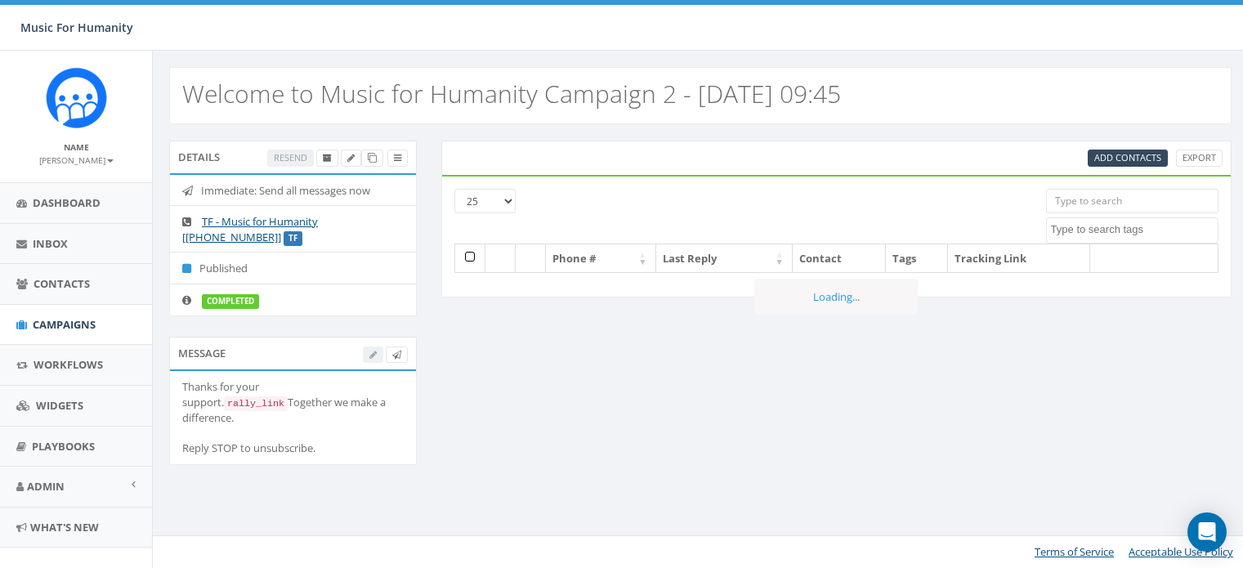
select select
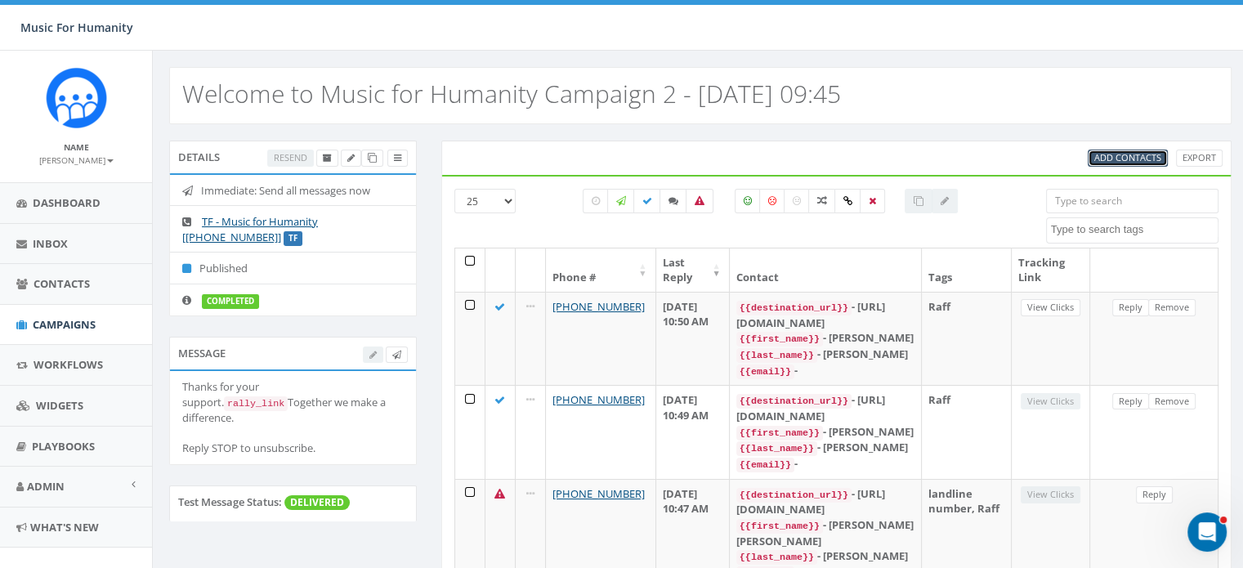
click at [1125, 154] on span "Add Contacts" at bounding box center [1127, 157] width 67 height 12
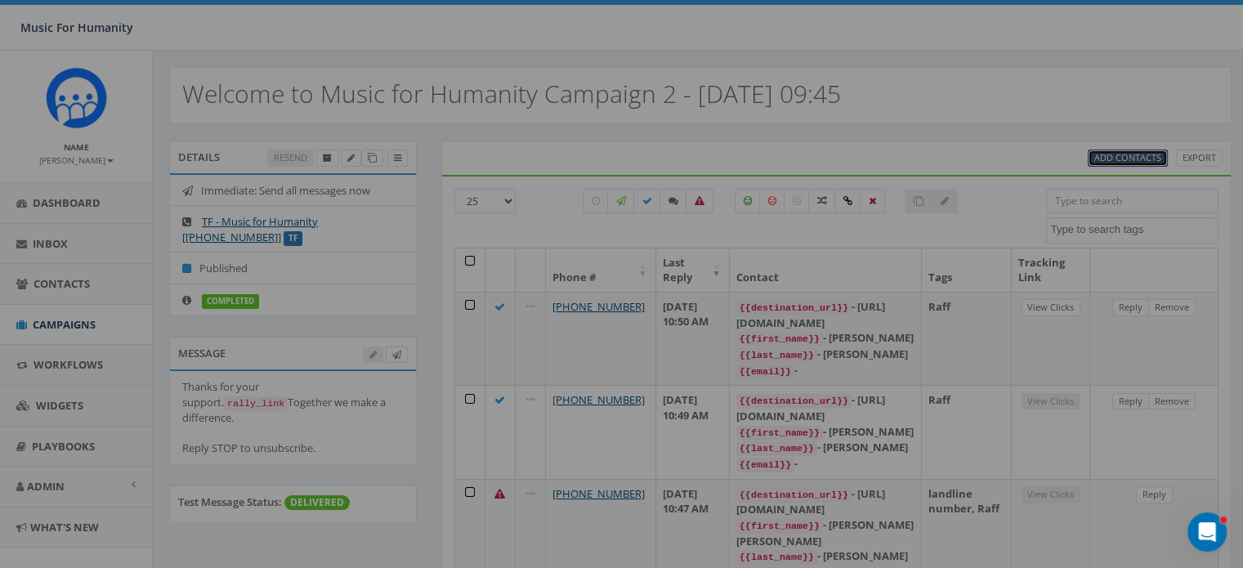
select select
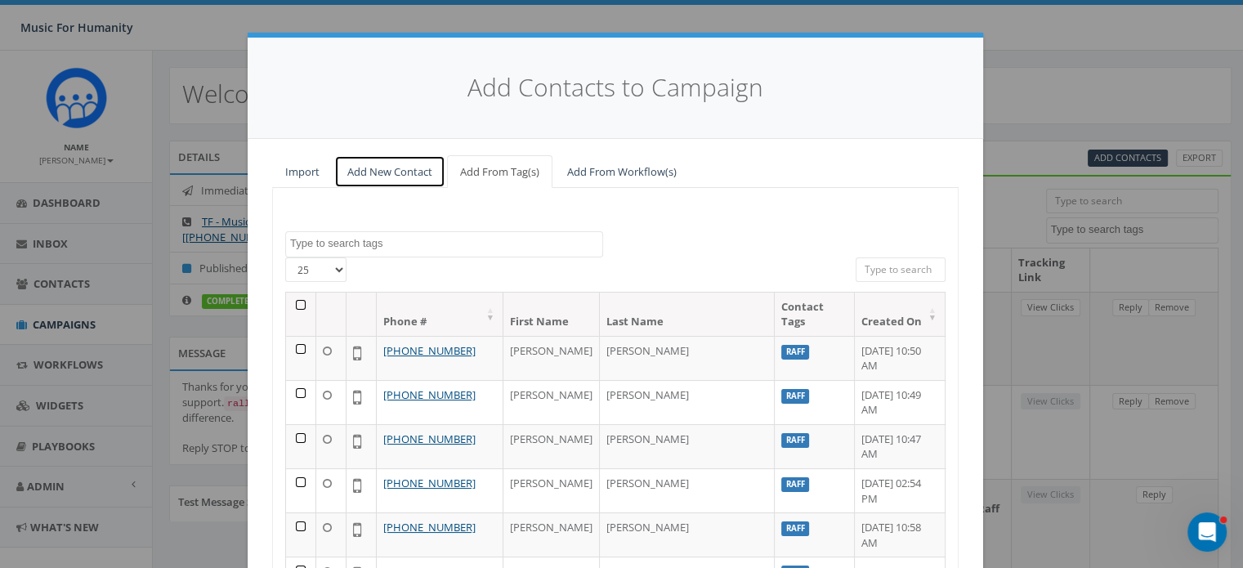
click at [388, 173] on link "Add New Contact" at bounding box center [389, 172] width 111 height 34
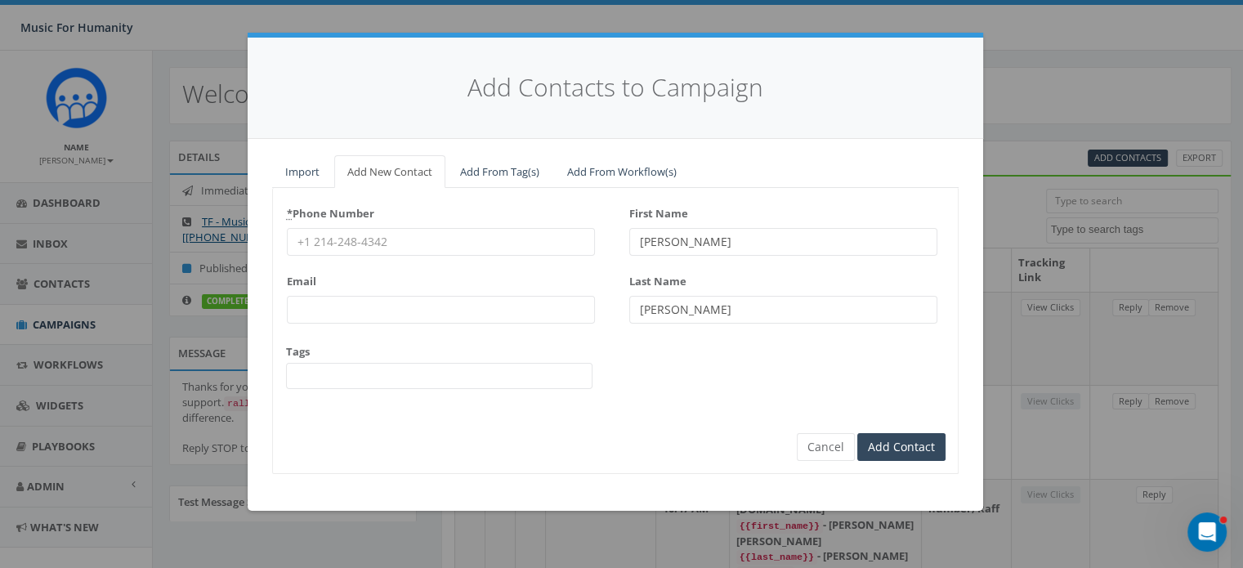
click at [332, 248] on input "* Phone Number" at bounding box center [441, 242] width 308 height 28
type input "4047252648"
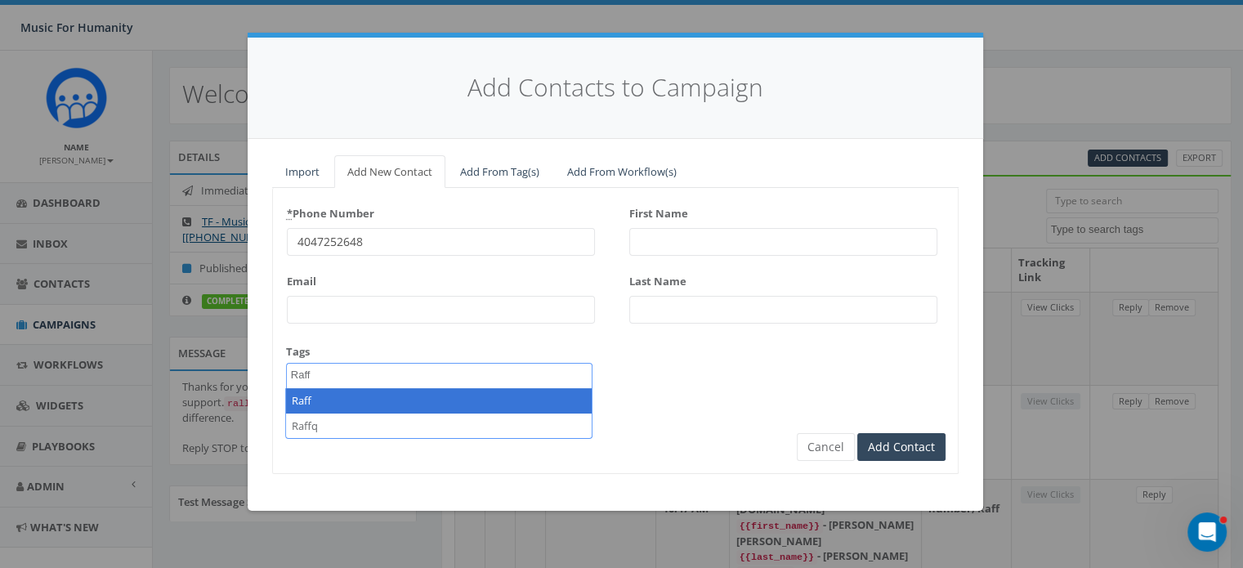
type textarea "Raff"
select select "Raff"
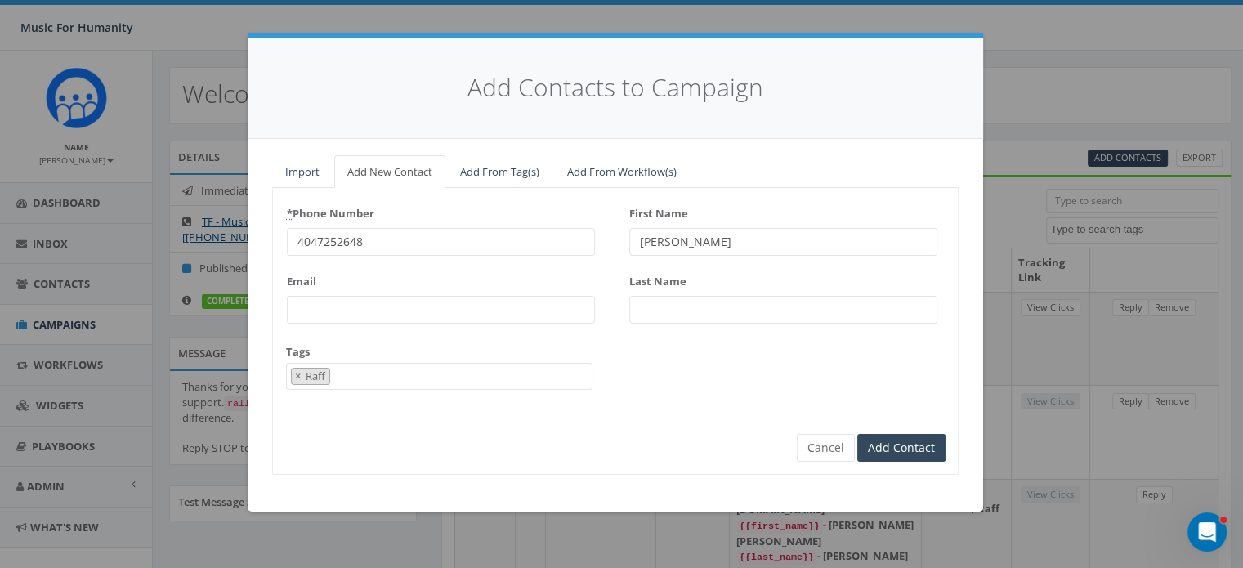
type input "[PERSON_NAME]"
click at [857, 434] on input "Add Contact" at bounding box center [901, 448] width 88 height 28
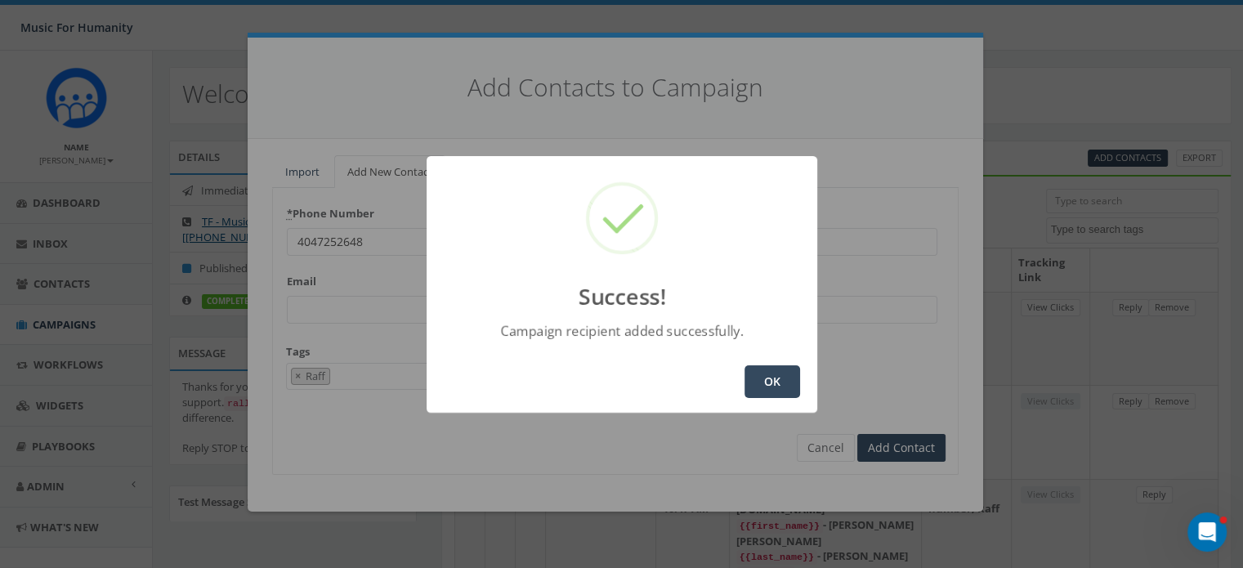
click at [771, 381] on button "OK" at bounding box center [772, 381] width 56 height 33
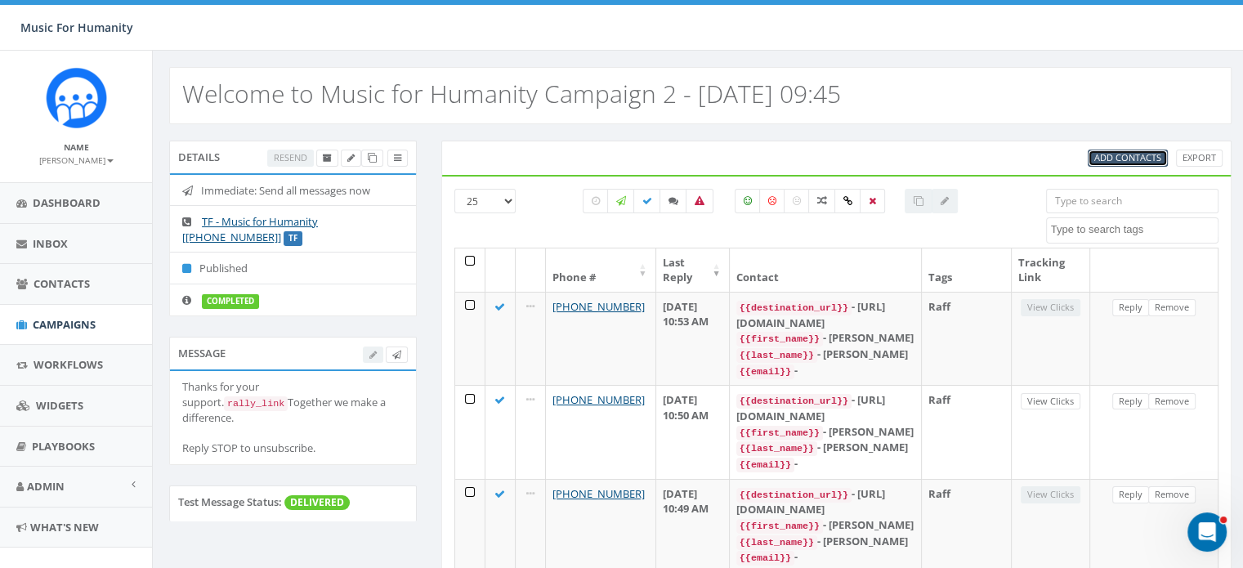
click at [1115, 154] on span "Add Contacts" at bounding box center [1127, 157] width 67 height 12
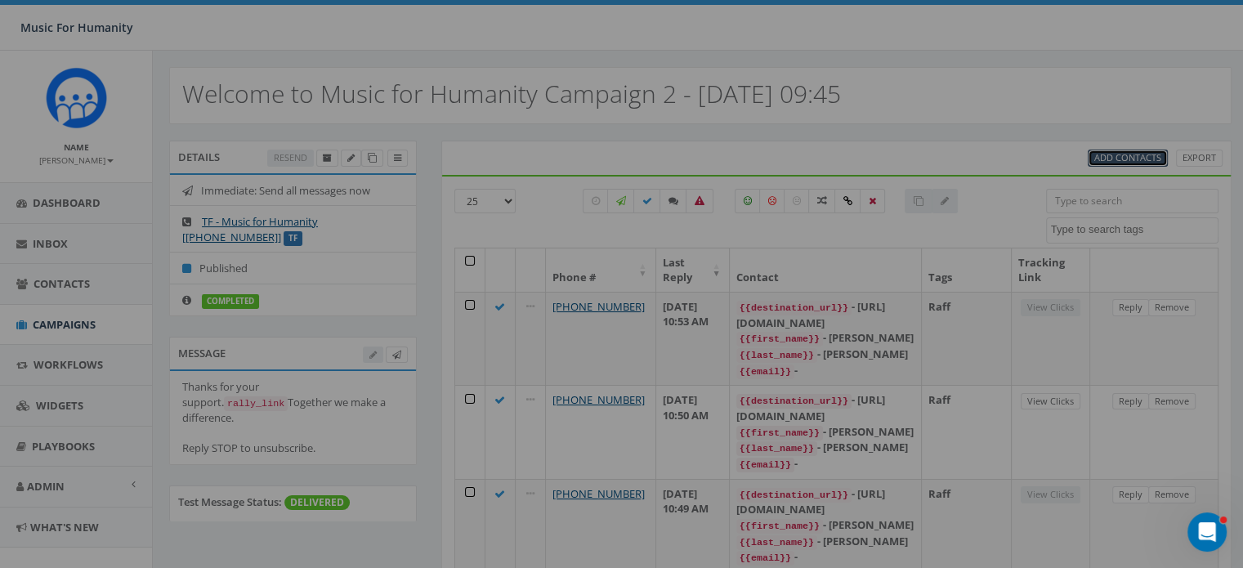
select select
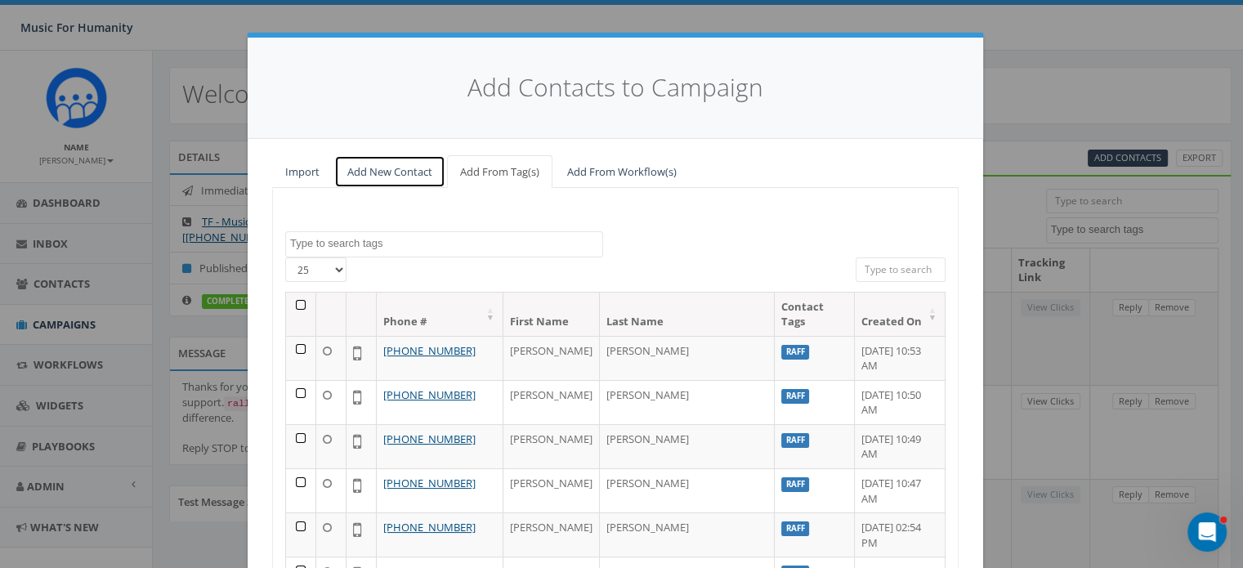
click at [378, 166] on link "Add New Contact" at bounding box center [389, 172] width 111 height 34
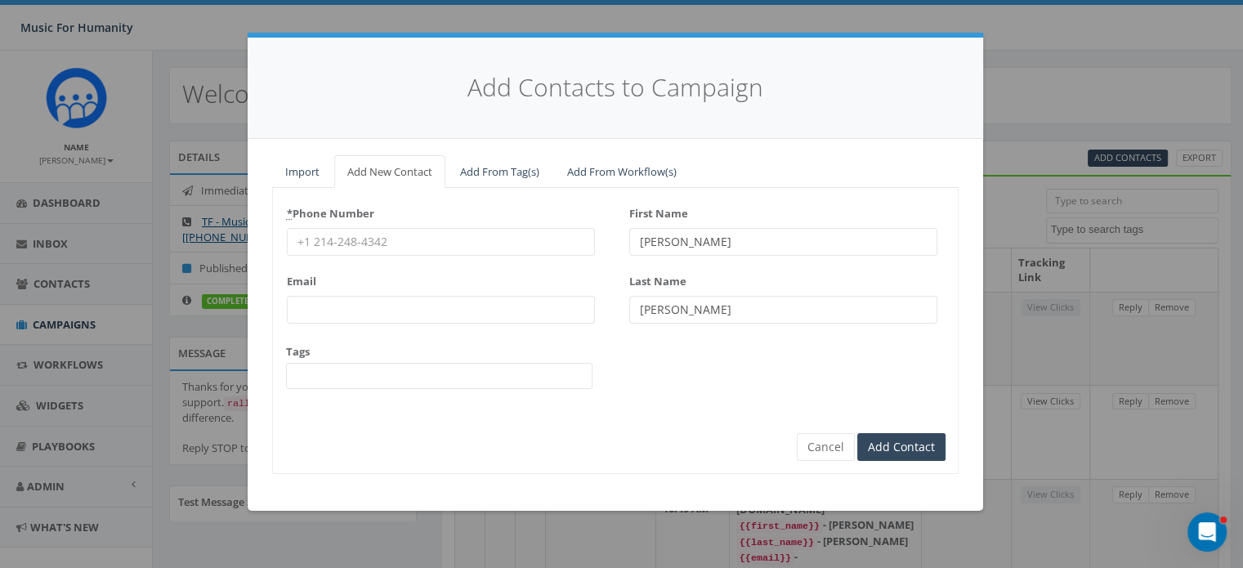
click at [345, 242] on input "* Phone Number" at bounding box center [441, 242] width 308 height 28
type input "8454458555"
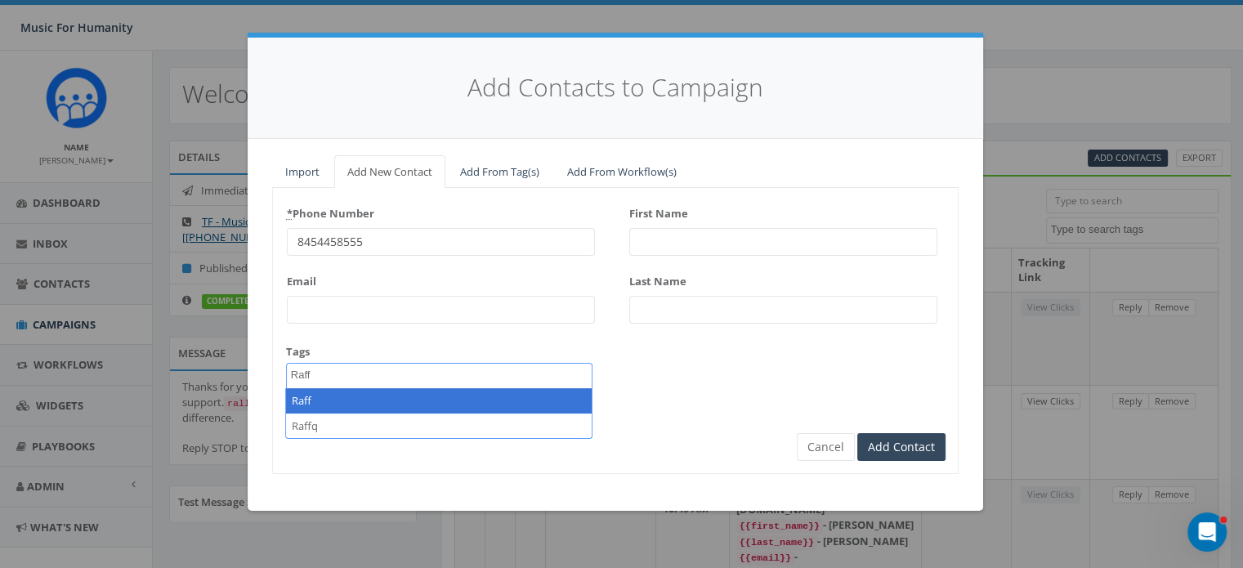
type textarea "Raff"
select select "Raff"
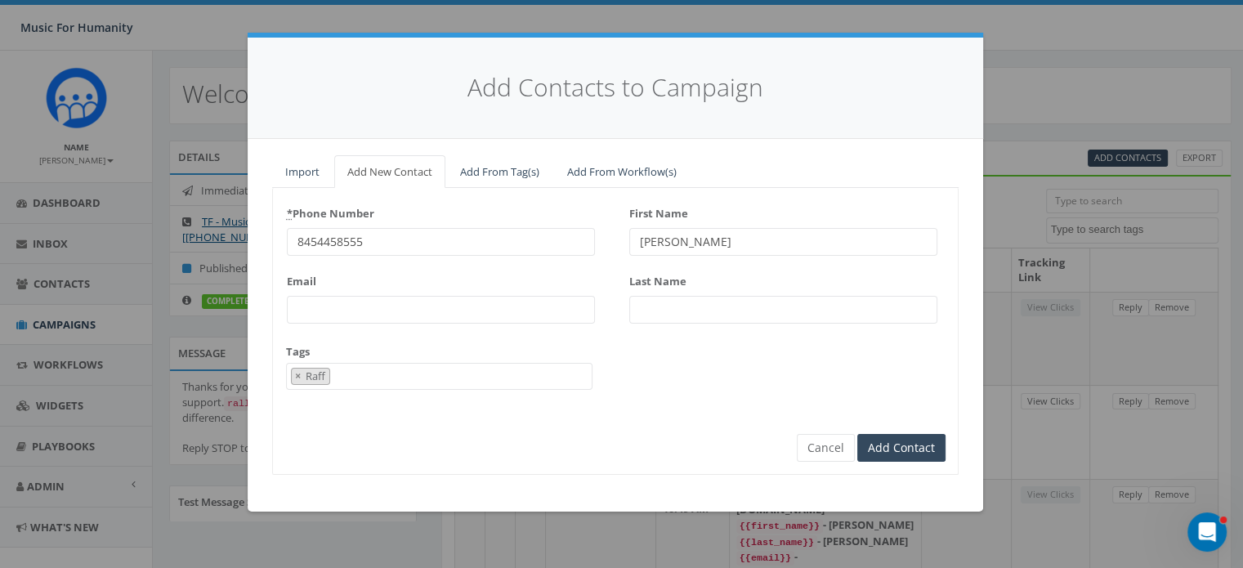
type input "[PERSON_NAME]"
click at [857, 434] on input "Add Contact" at bounding box center [901, 448] width 88 height 28
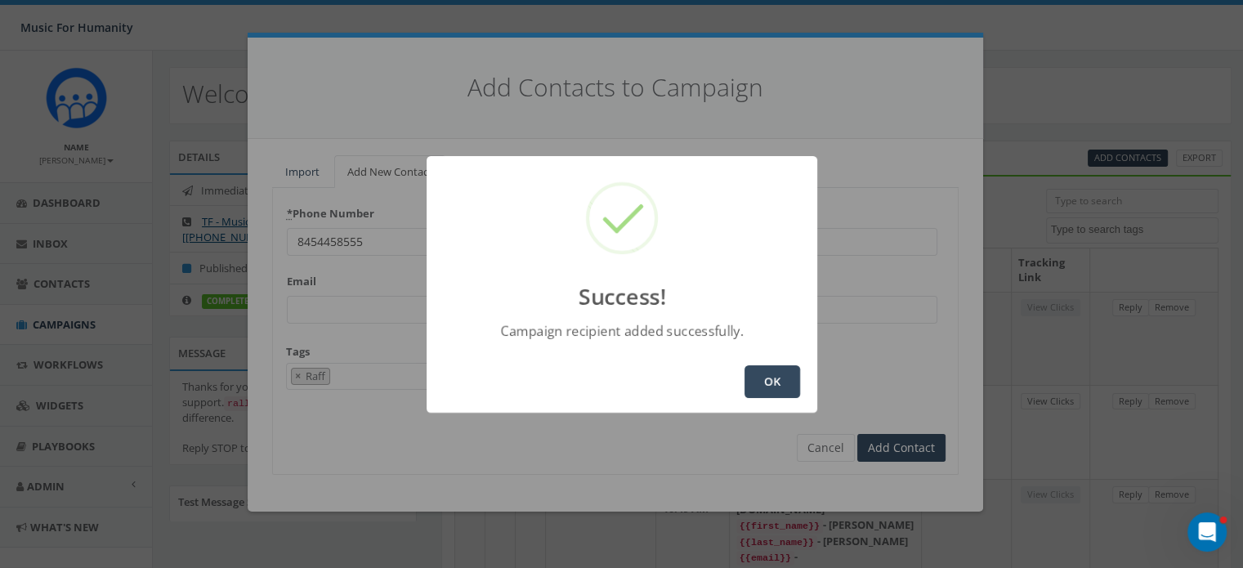
click at [774, 382] on button "OK" at bounding box center [772, 381] width 56 height 33
